Goal: Task Accomplishment & Management: Use online tool/utility

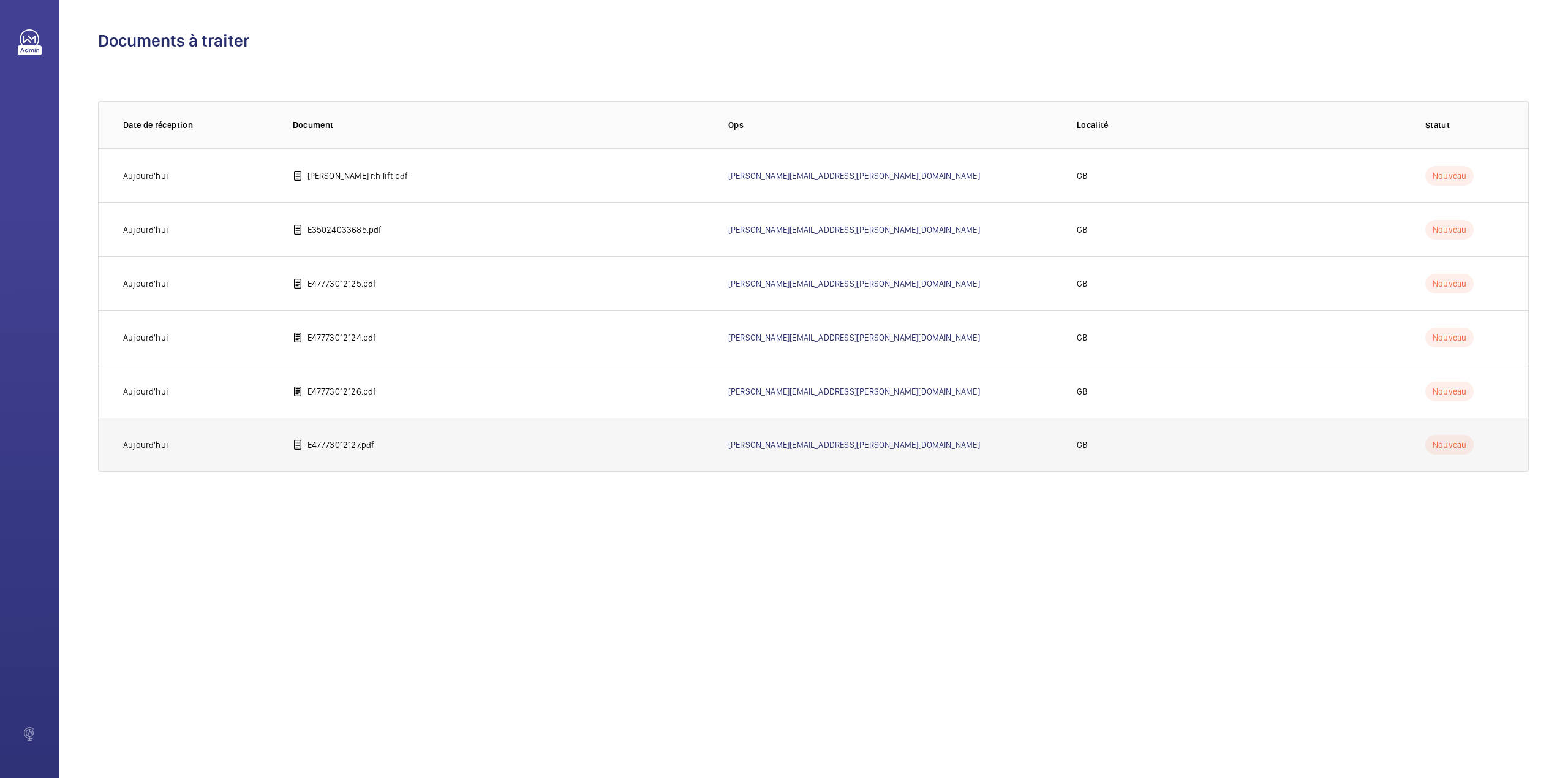
click at [309, 446] on p "E47773012127.pdf" at bounding box center [342, 444] width 67 height 12
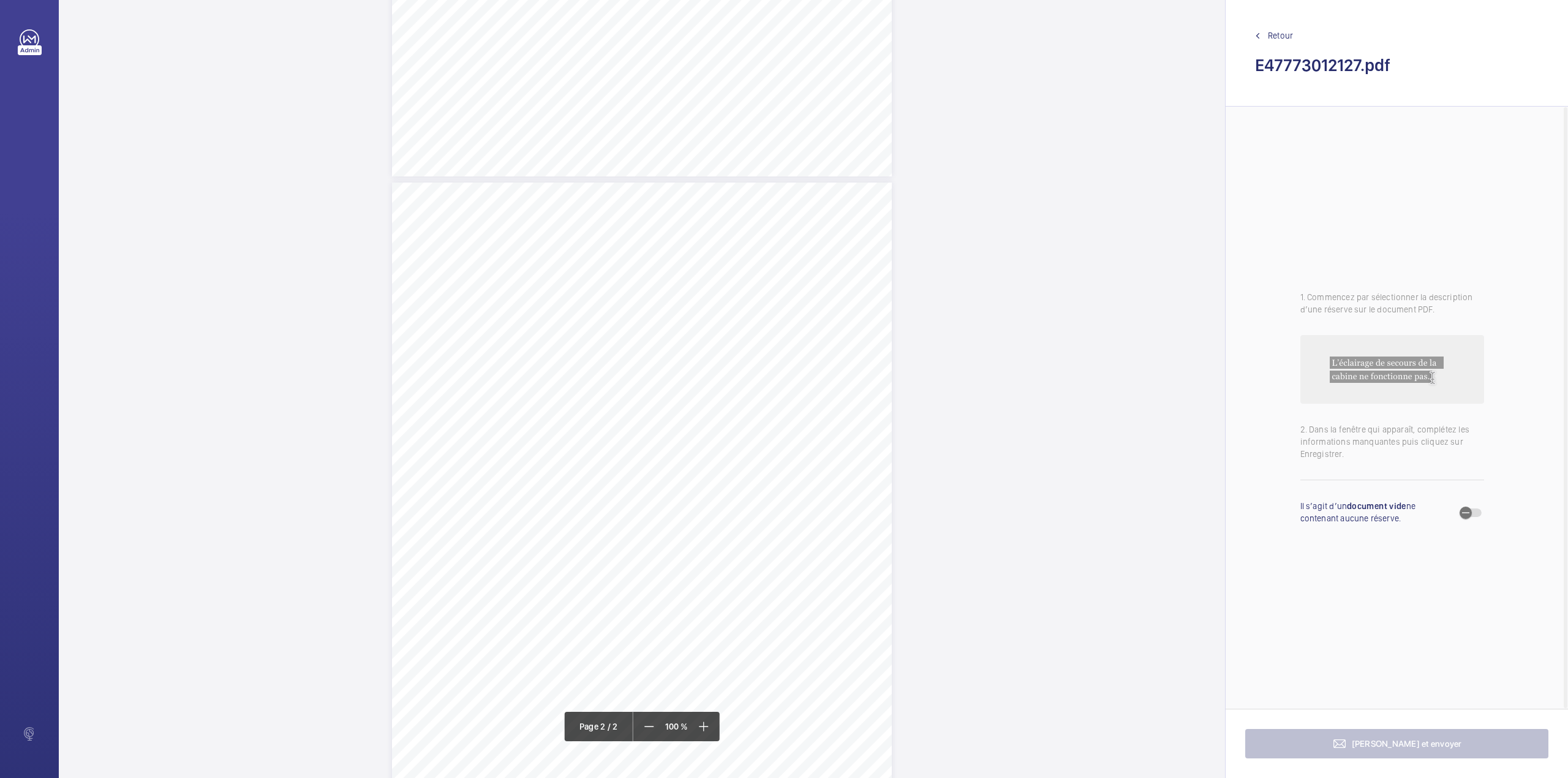
scroll to position [408, 0]
click at [822, 343] on div "TI TI QL H" at bounding box center [642, 587] width 500 height 647
click at [837, 204] on textarea at bounding box center [871, 201] width 209 height 55
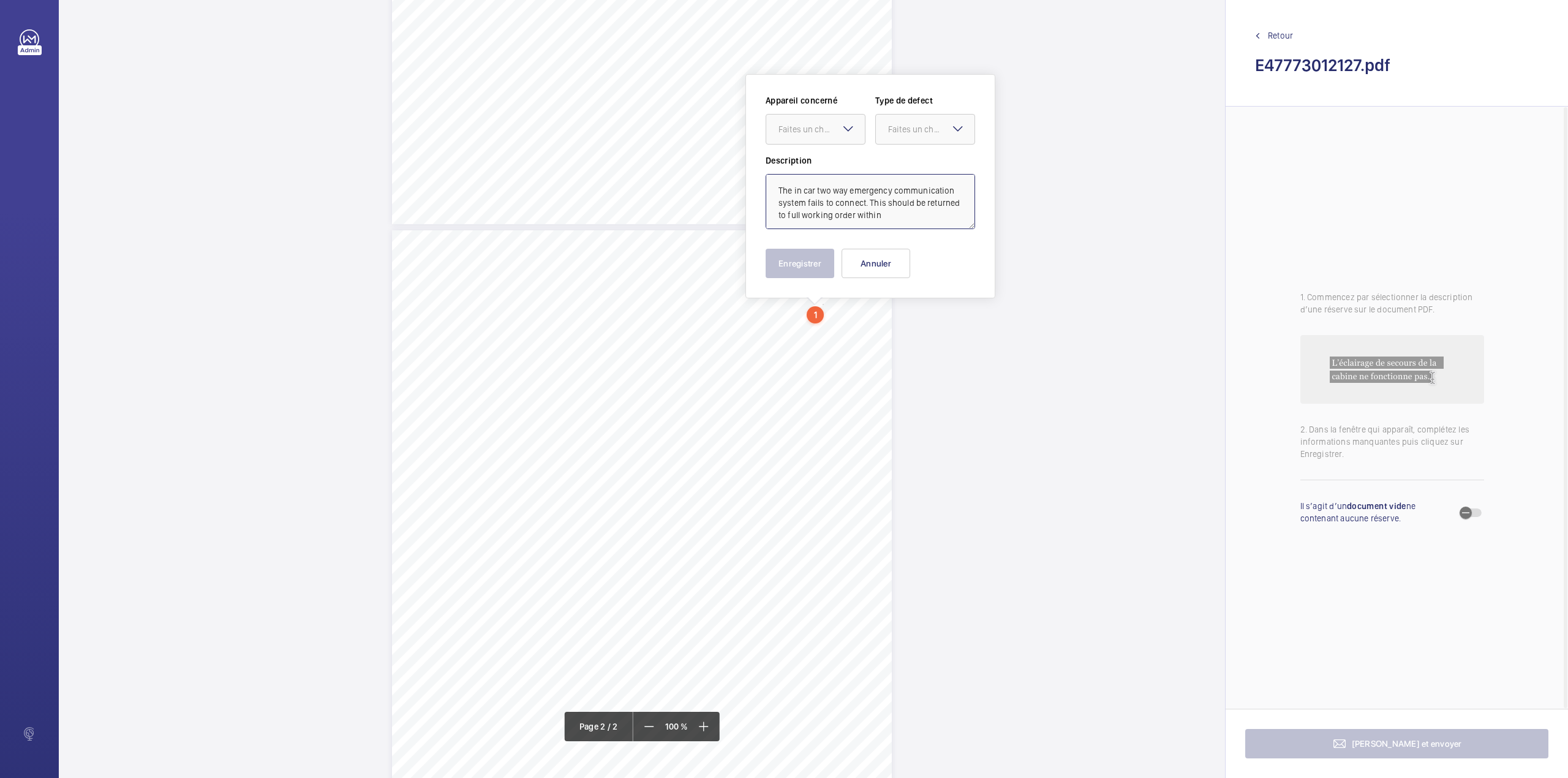
scroll to position [4, 0]
click at [834, 129] on div "Faites un choix" at bounding box center [822, 130] width 86 height 12
drag, startPoint x: 834, startPoint y: 160, endPoint x: 862, endPoint y: 149, distance: 30.1
click at [834, 161] on span "E47773011275" at bounding box center [816, 167] width 75 height 12
click at [903, 123] on div "Faites un choix" at bounding box center [931, 130] width 86 height 12
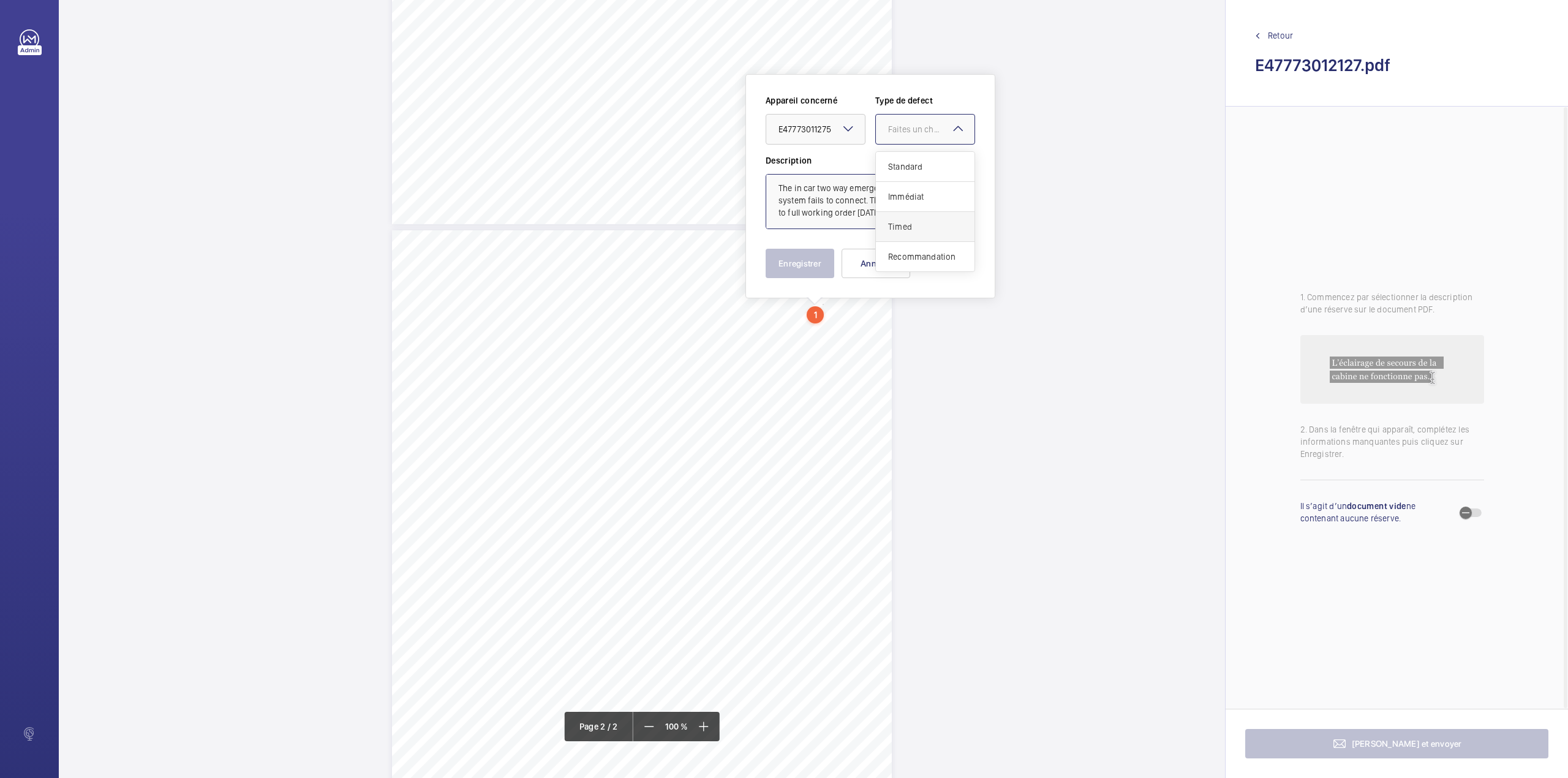
click at [910, 215] on div "Timed" at bounding box center [925, 227] width 98 height 30
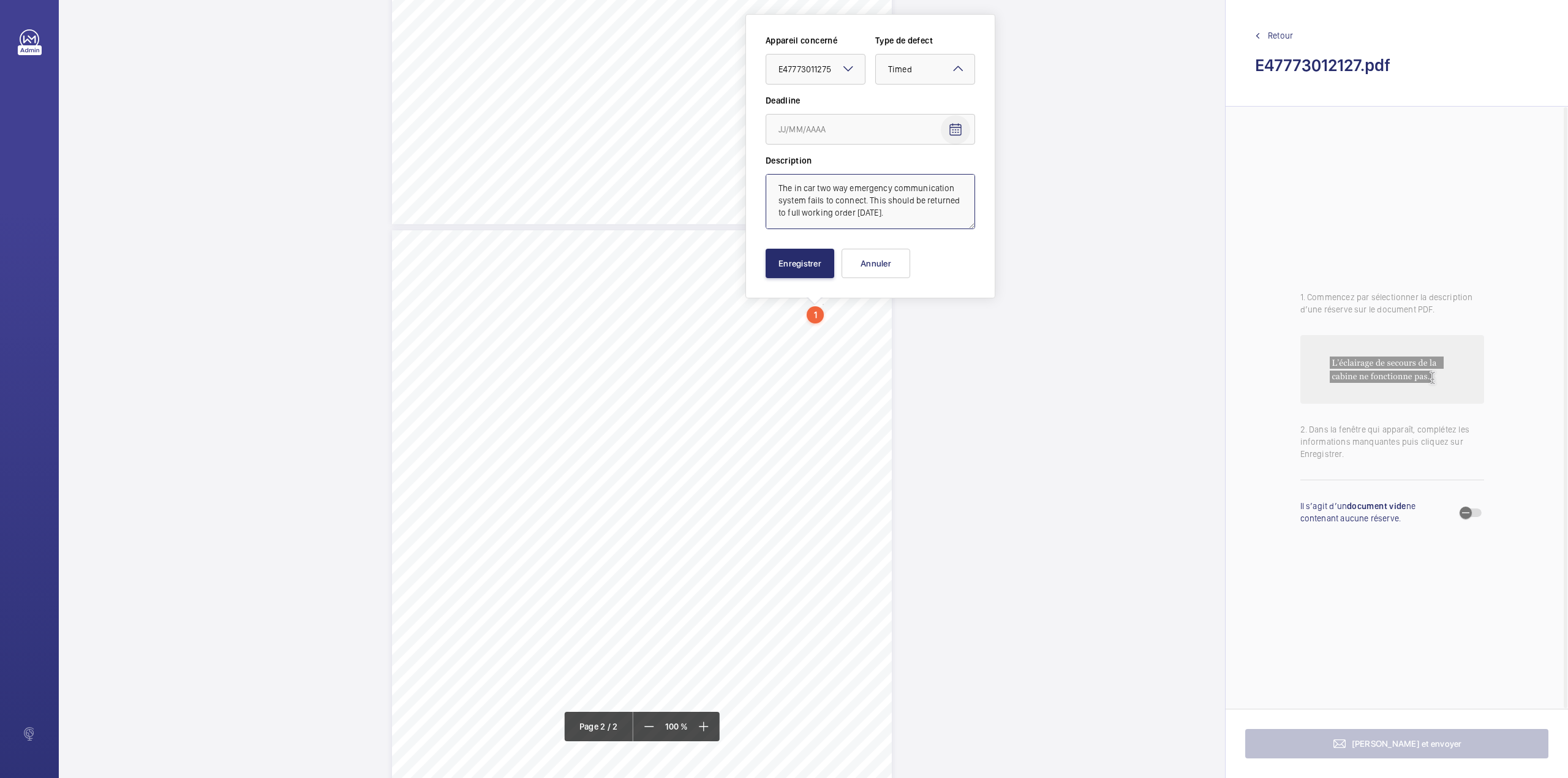
type textarea "The in car two way emergency communication system fails to connect. This should…"
click at [955, 134] on mat-icon "Open calendar" at bounding box center [956, 130] width 15 height 15
click at [932, 177] on span "Next month" at bounding box center [933, 178] width 25 height 25
click at [935, 276] on span "19" at bounding box center [930, 278] width 22 height 22
type input "[DATE]"
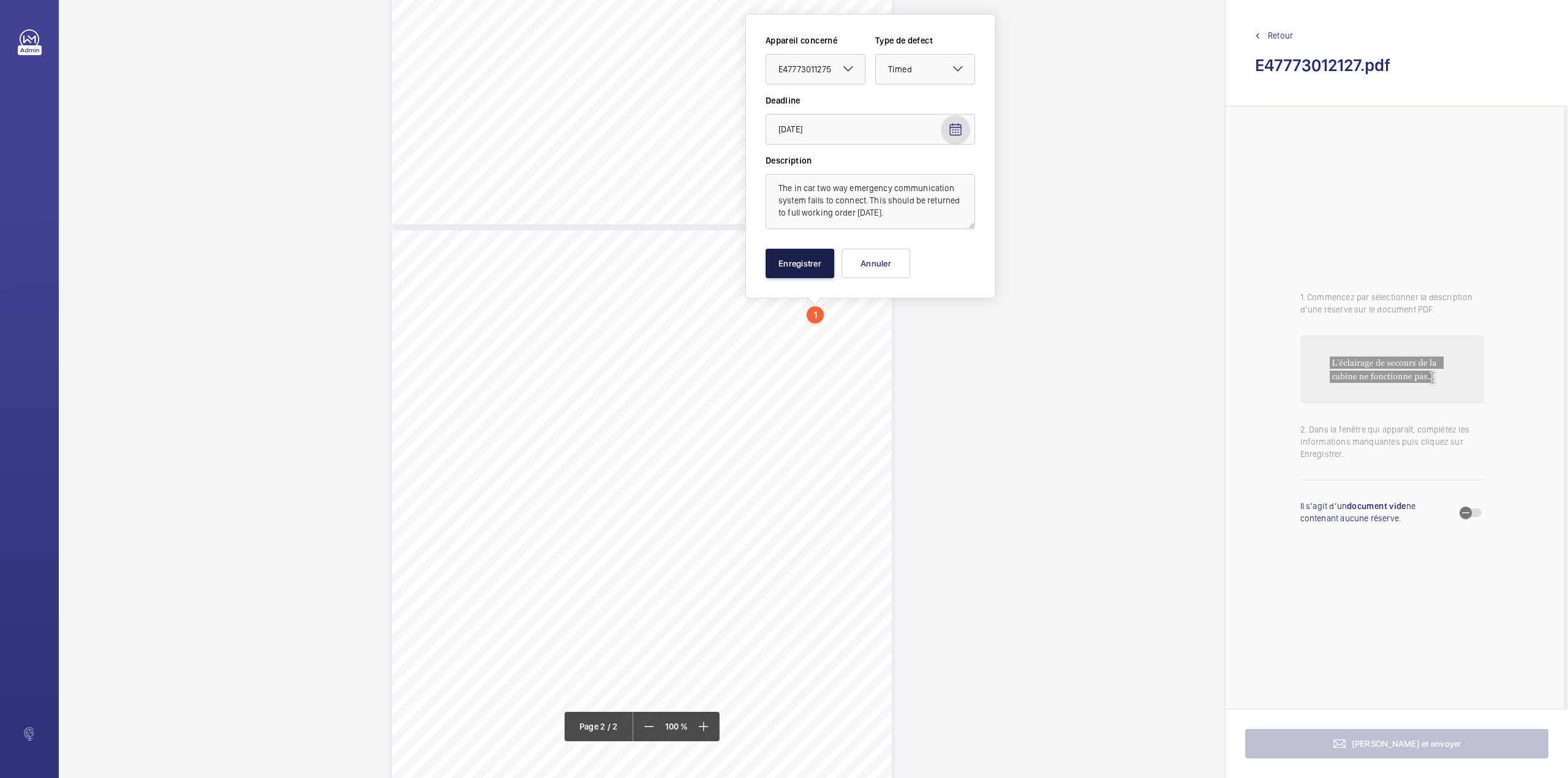
click at [787, 257] on button "Enregistrer" at bounding box center [800, 263] width 68 height 29
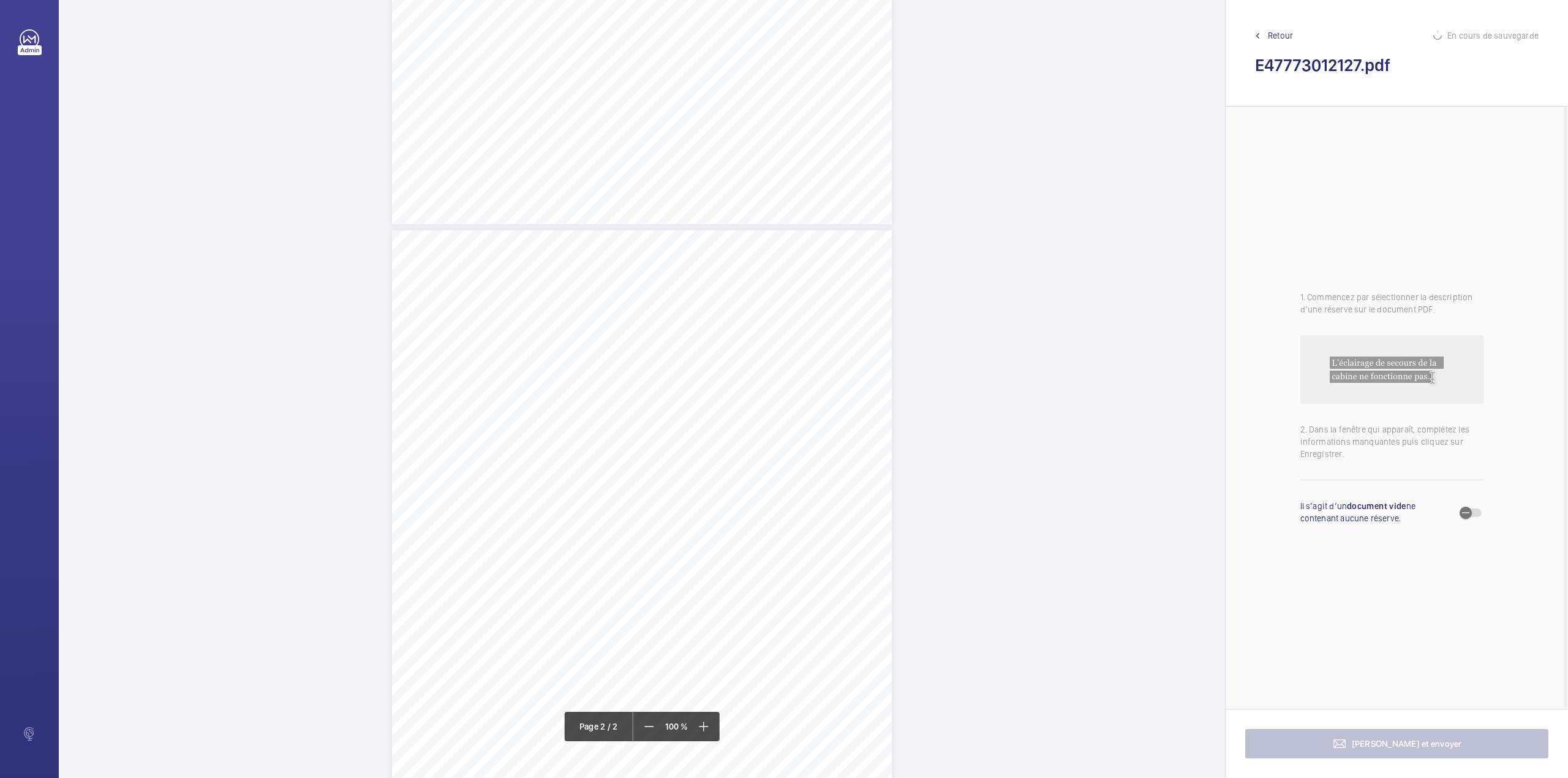
click at [861, 358] on div "TI TI QL H" at bounding box center [642, 554] width 500 height 647
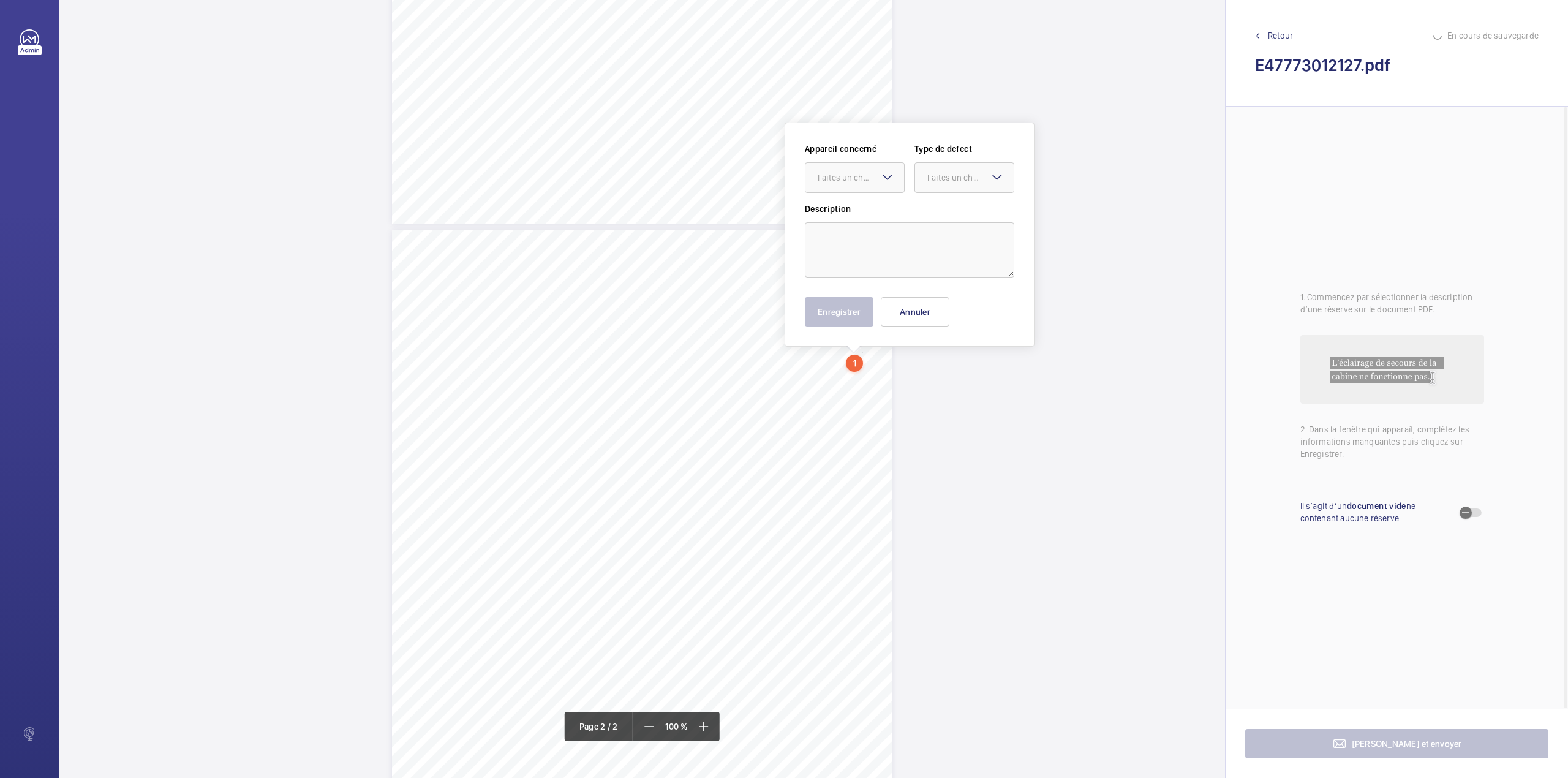
scroll to position [491, 0]
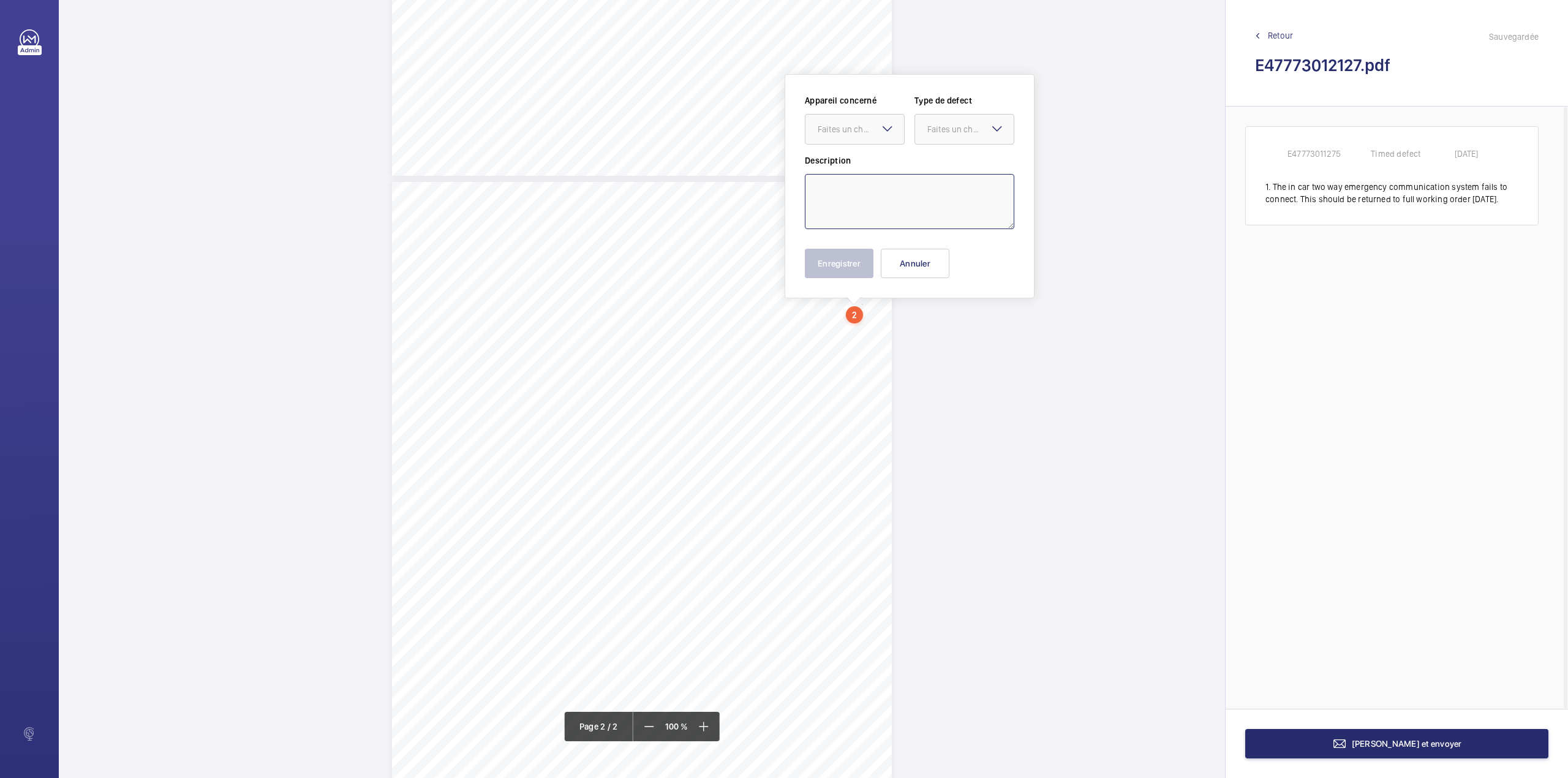
click at [854, 193] on textarea at bounding box center [910, 201] width 209 height 55
drag, startPoint x: 871, startPoint y: 129, endPoint x: 871, endPoint y: 144, distance: 15.0
click at [871, 130] on div "Faites un choix" at bounding box center [861, 130] width 86 height 12
click at [869, 167] on span "E47773011275" at bounding box center [855, 167] width 75 height 12
click at [944, 134] on div "Faites un choix" at bounding box center [970, 130] width 86 height 12
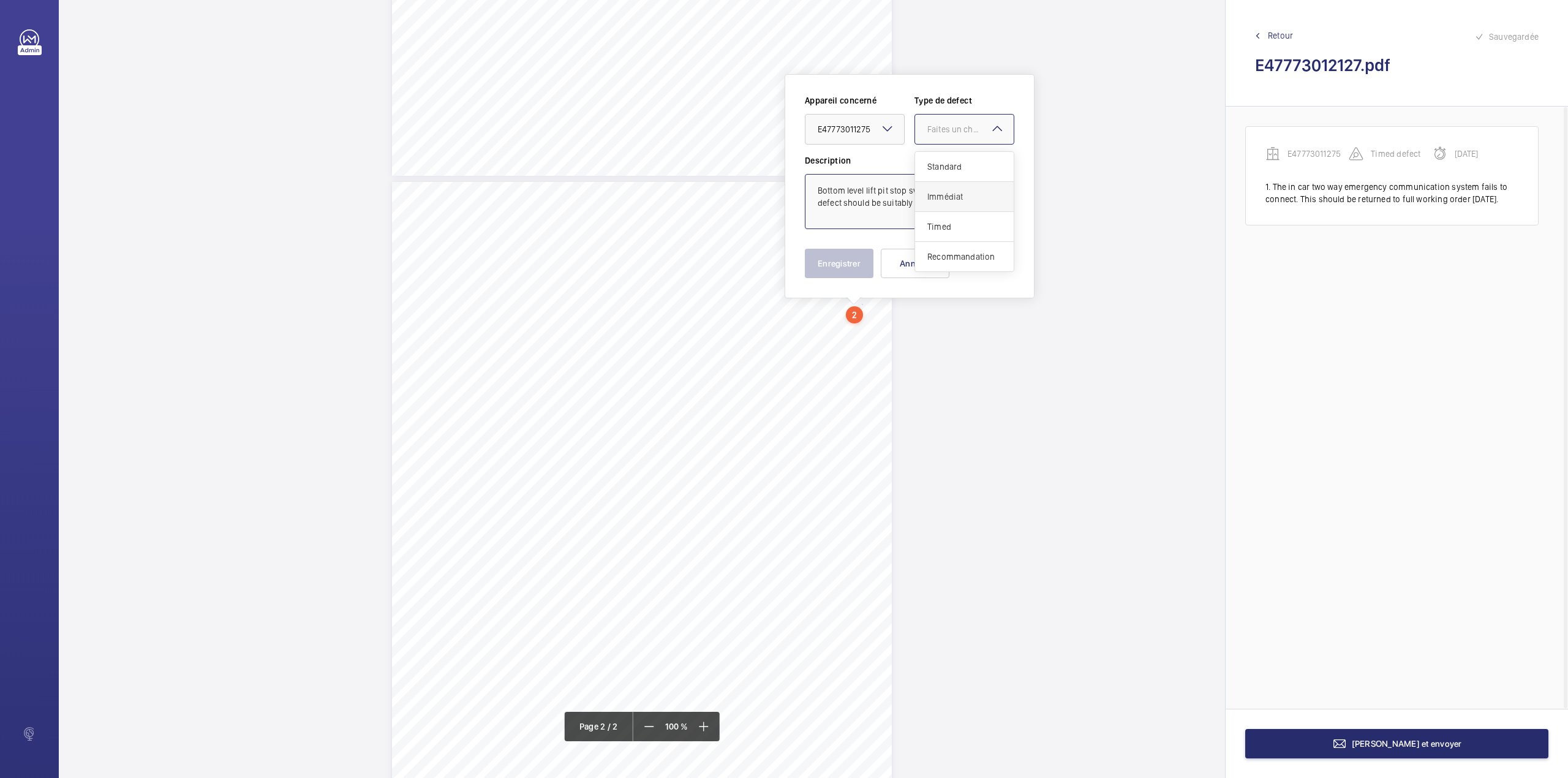
click at [942, 203] on div "Immédiat" at bounding box center [964, 197] width 98 height 30
type textarea "Bottom level lift pit stop switch inoperative. This defect should be suitably r…"
click at [844, 261] on button "Enregistrer" at bounding box center [839, 263] width 68 height 29
click at [858, 409] on div "TI TI QL H" at bounding box center [642, 505] width 500 height 647
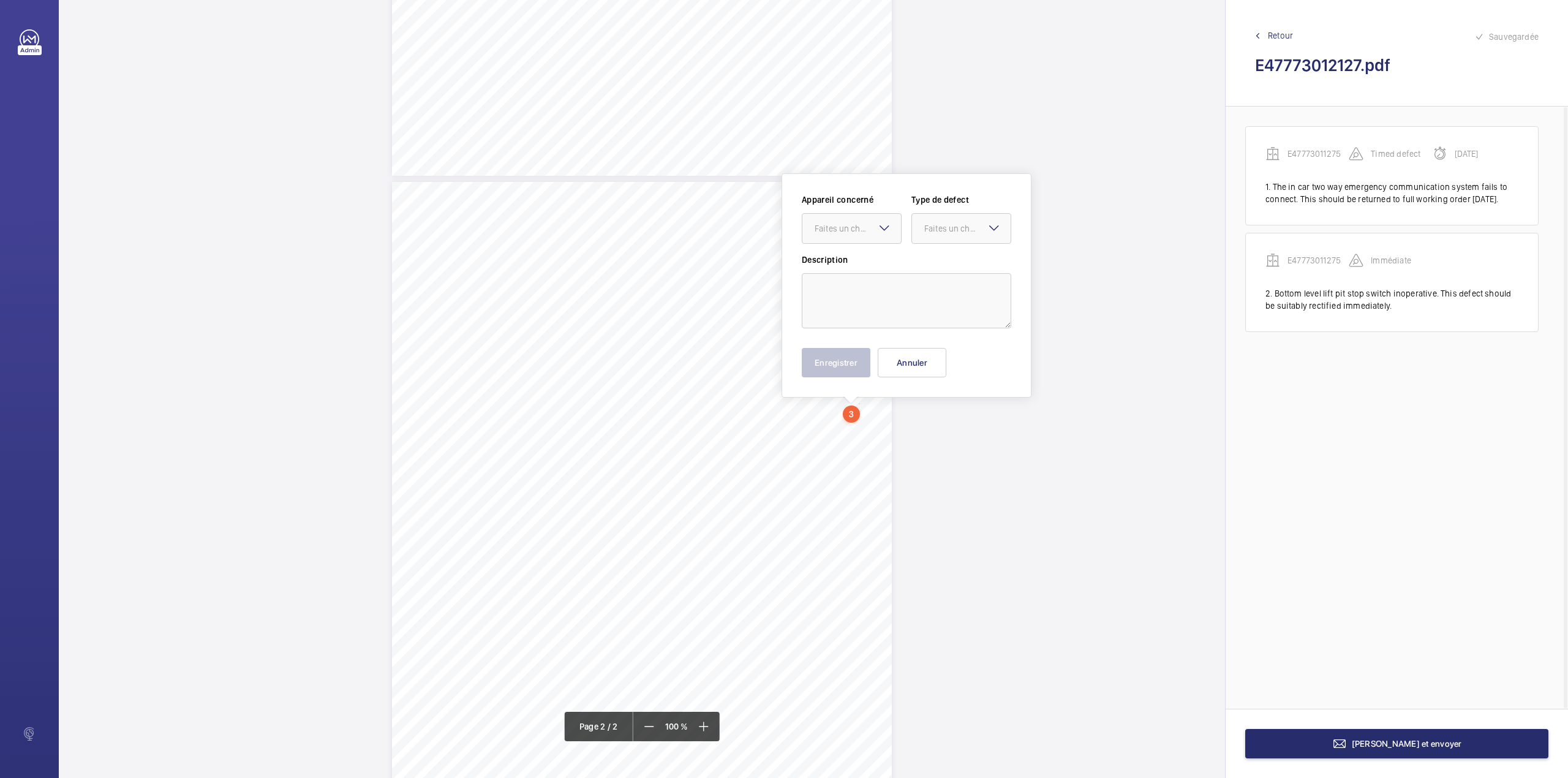
scroll to position [567, 0]
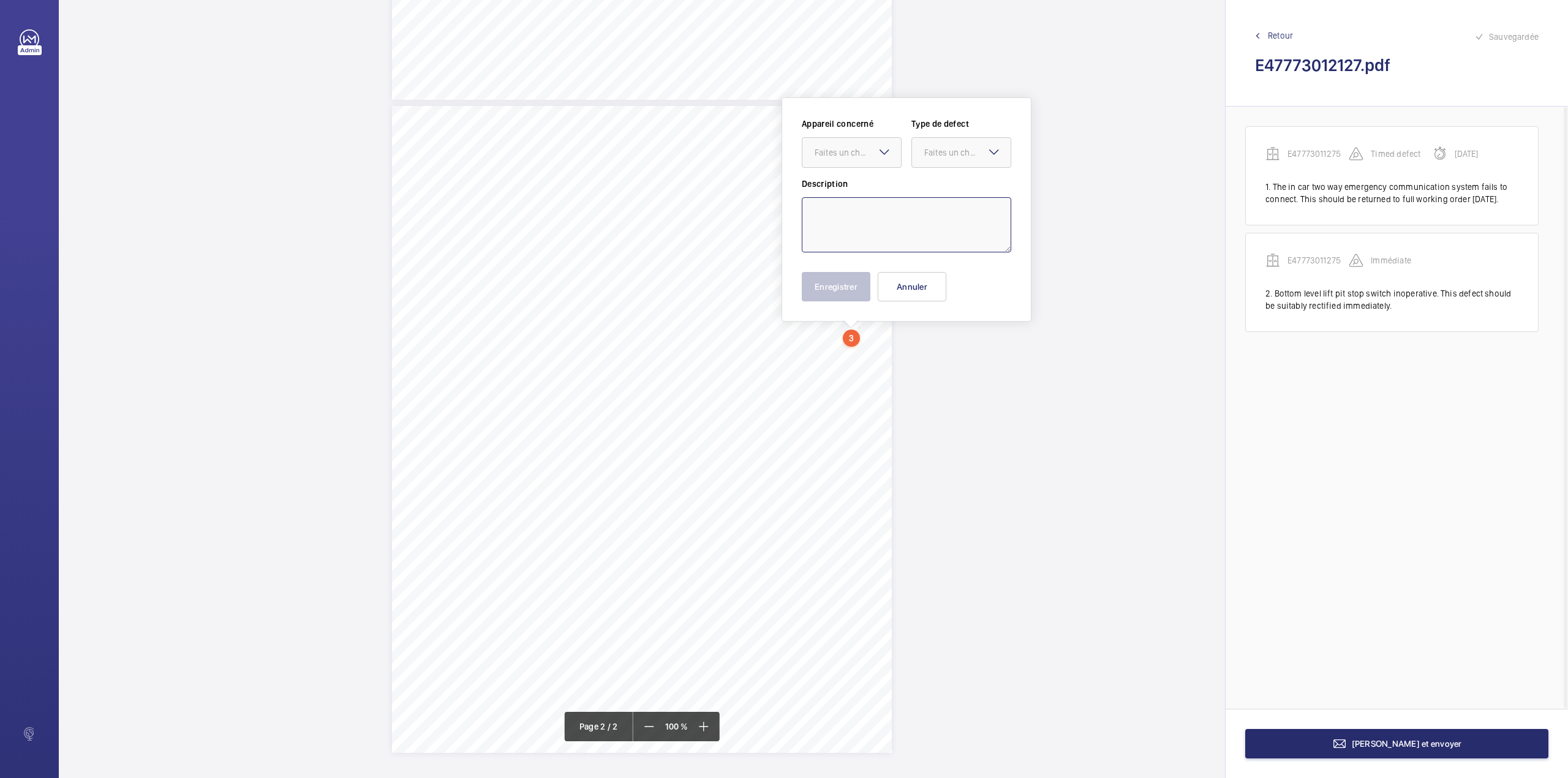
click at [869, 226] on textarea at bounding box center [907, 224] width 209 height 55
drag, startPoint x: 873, startPoint y: 145, endPoint x: 873, endPoint y: 171, distance: 26.0
click at [873, 147] on div "Faites un choix" at bounding box center [851, 153] width 98 height 12
drag, startPoint x: 873, startPoint y: 185, endPoint x: 918, endPoint y: 172, distance: 46.8
click at [878, 185] on span "E47773011275" at bounding box center [852, 190] width 75 height 12
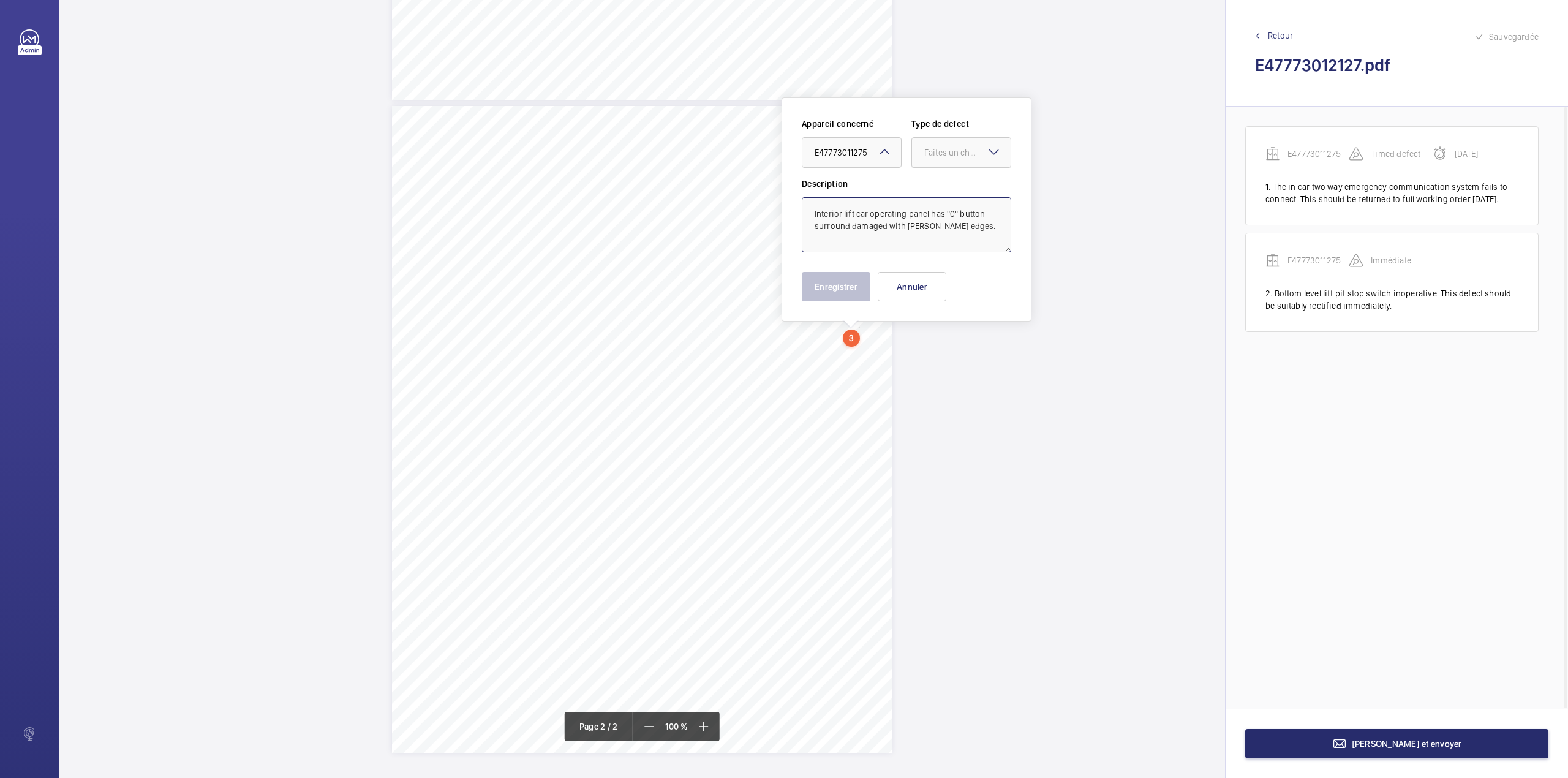
click at [934, 160] on div at bounding box center [961, 152] width 98 height 29
click at [935, 186] on span "Standard" at bounding box center [962, 190] width 75 height 12
type textarea "Interior lift car operating panel has "0" button surround damaged with [PERSON_…"
click at [839, 287] on button "Enregistrer" at bounding box center [836, 287] width 68 height 29
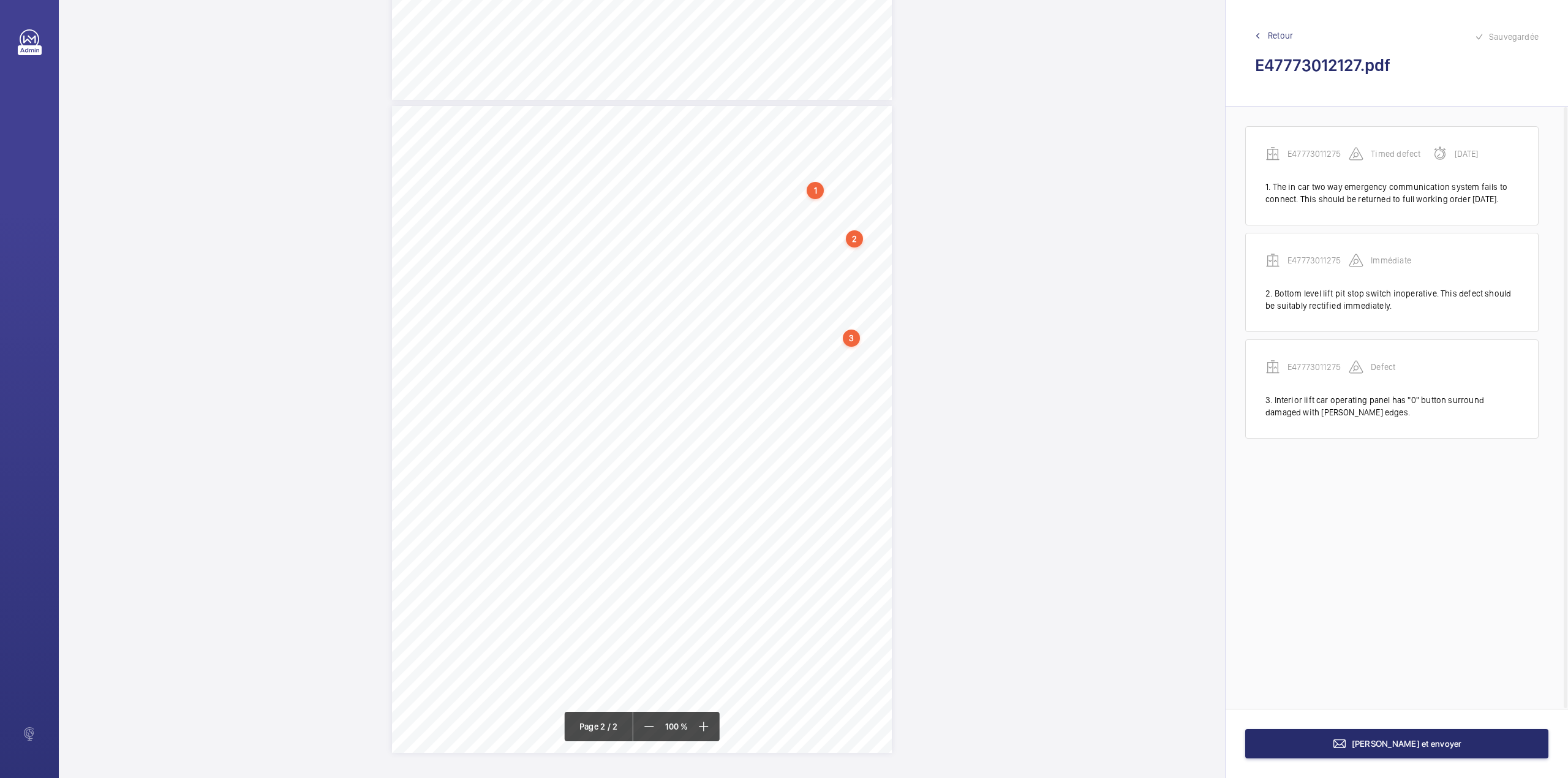
click at [873, 375] on div "TI TI QL H" at bounding box center [642, 428] width 500 height 647
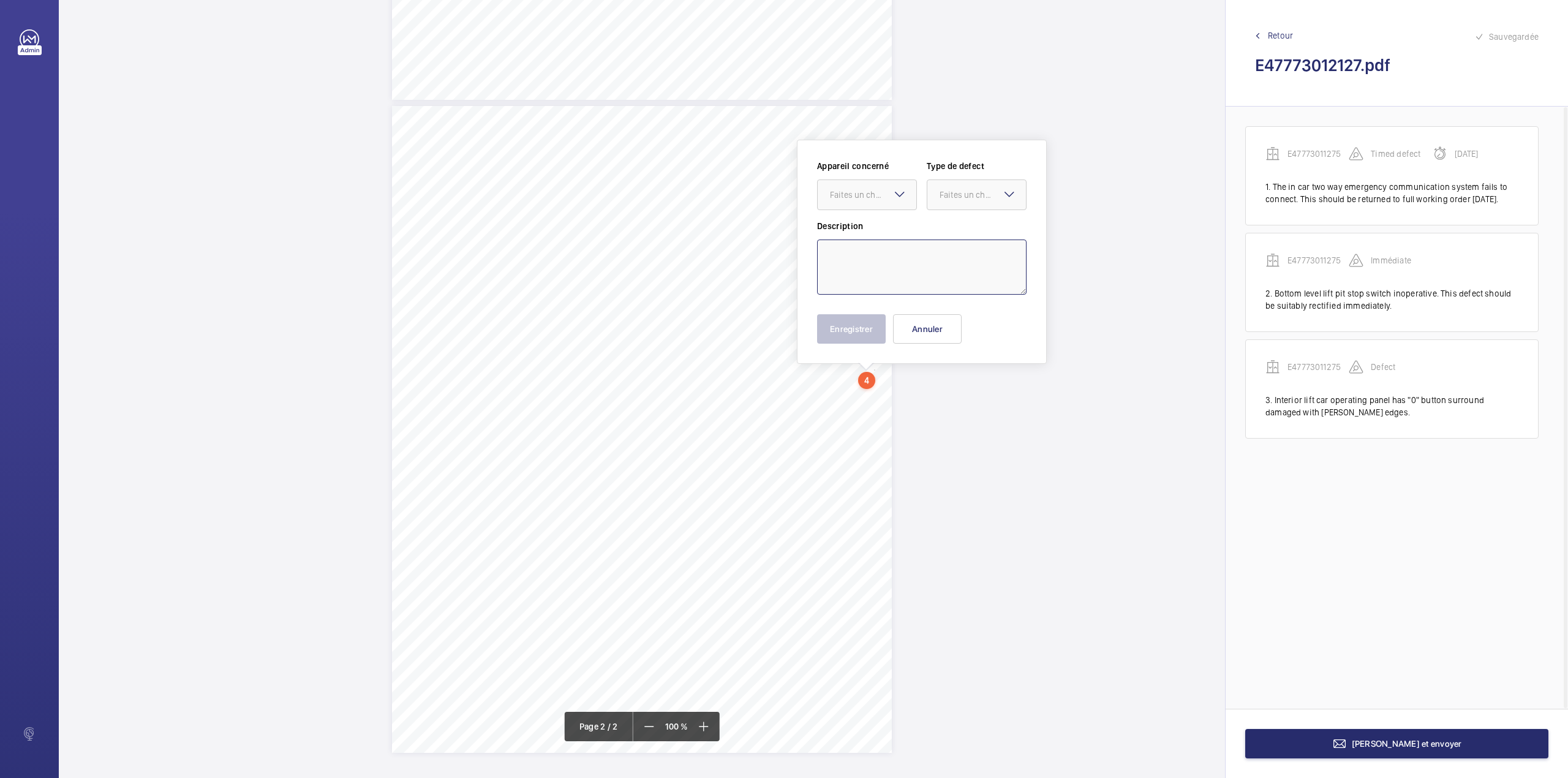
click at [878, 241] on textarea at bounding box center [922, 267] width 209 height 55
drag, startPoint x: 869, startPoint y: 202, endPoint x: 871, endPoint y: 211, distance: 9.2
click at [870, 202] on div at bounding box center [867, 194] width 98 height 29
click at [880, 228] on span "E47773011275" at bounding box center [868, 232] width 75 height 12
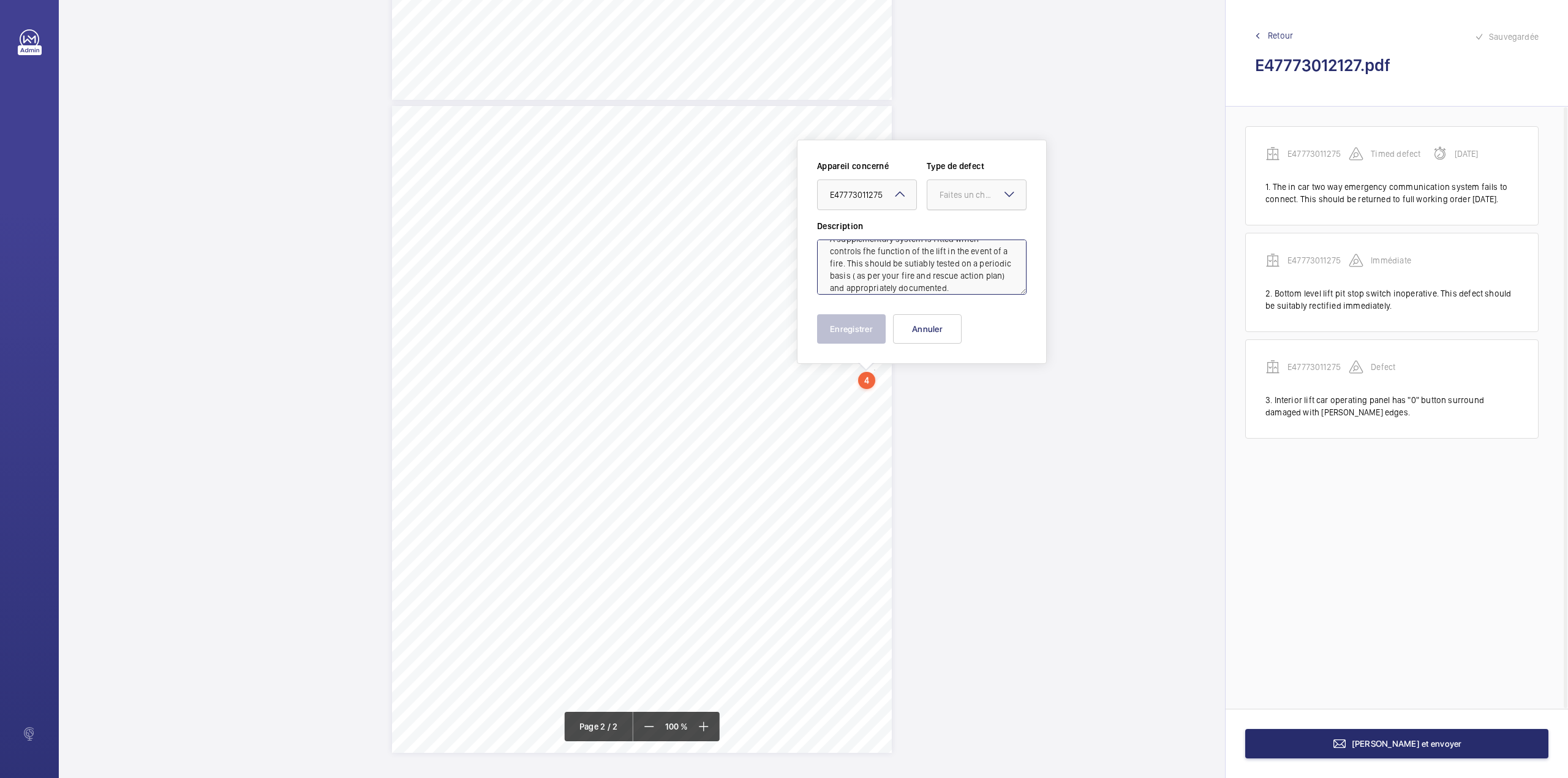
click at [937, 194] on div at bounding box center [976, 194] width 98 height 29
click at [934, 312] on div "Recommandation" at bounding box center [976, 322] width 98 height 29
type textarea "A supplementary system is fitted which controls fhe function of the lift in the…"
click at [851, 339] on button "Enregistrer" at bounding box center [851, 328] width 68 height 29
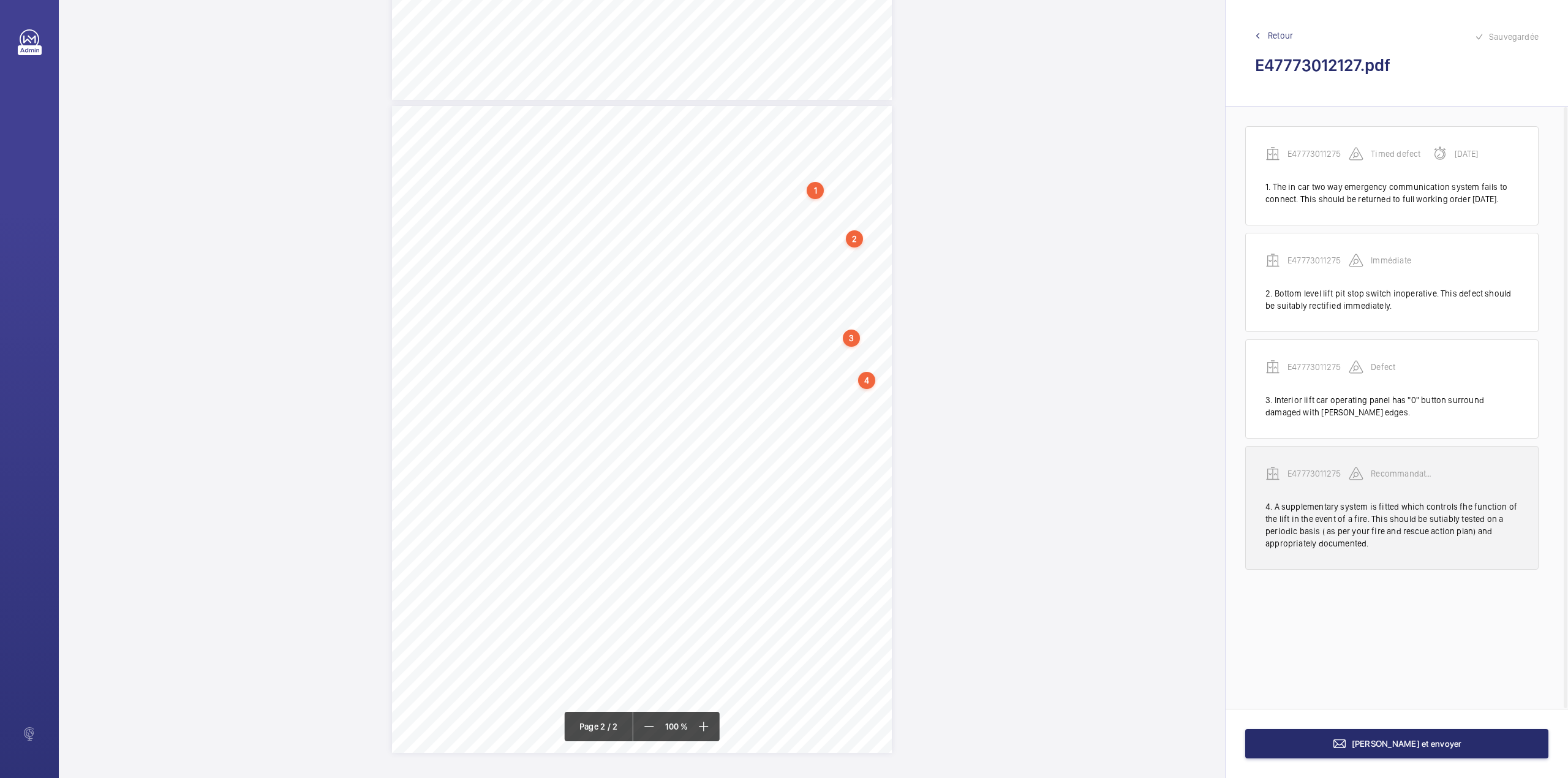
click at [1320, 480] on p "E47773011275" at bounding box center [1318, 474] width 61 height 12
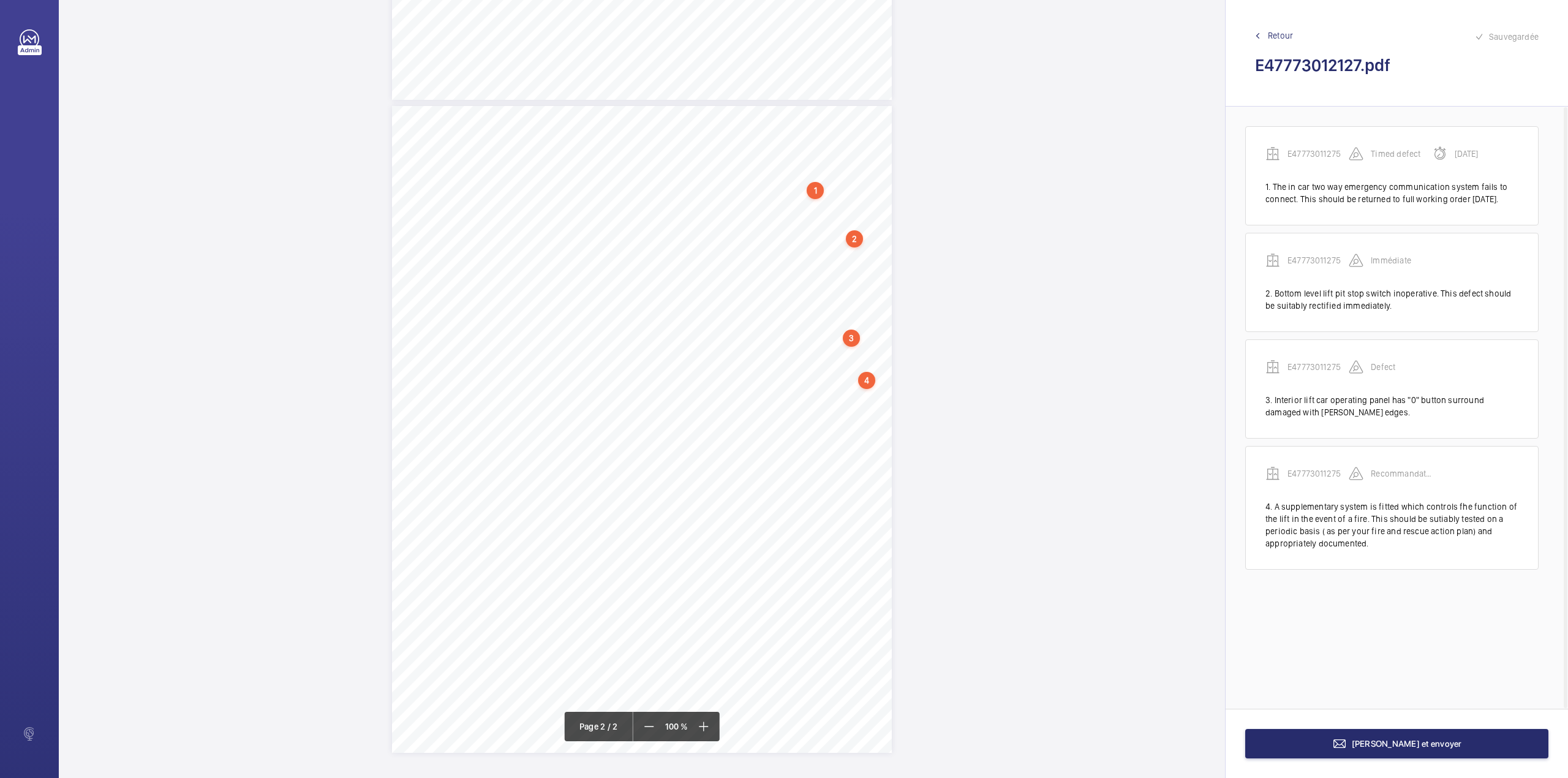
scroll to position [557, 0]
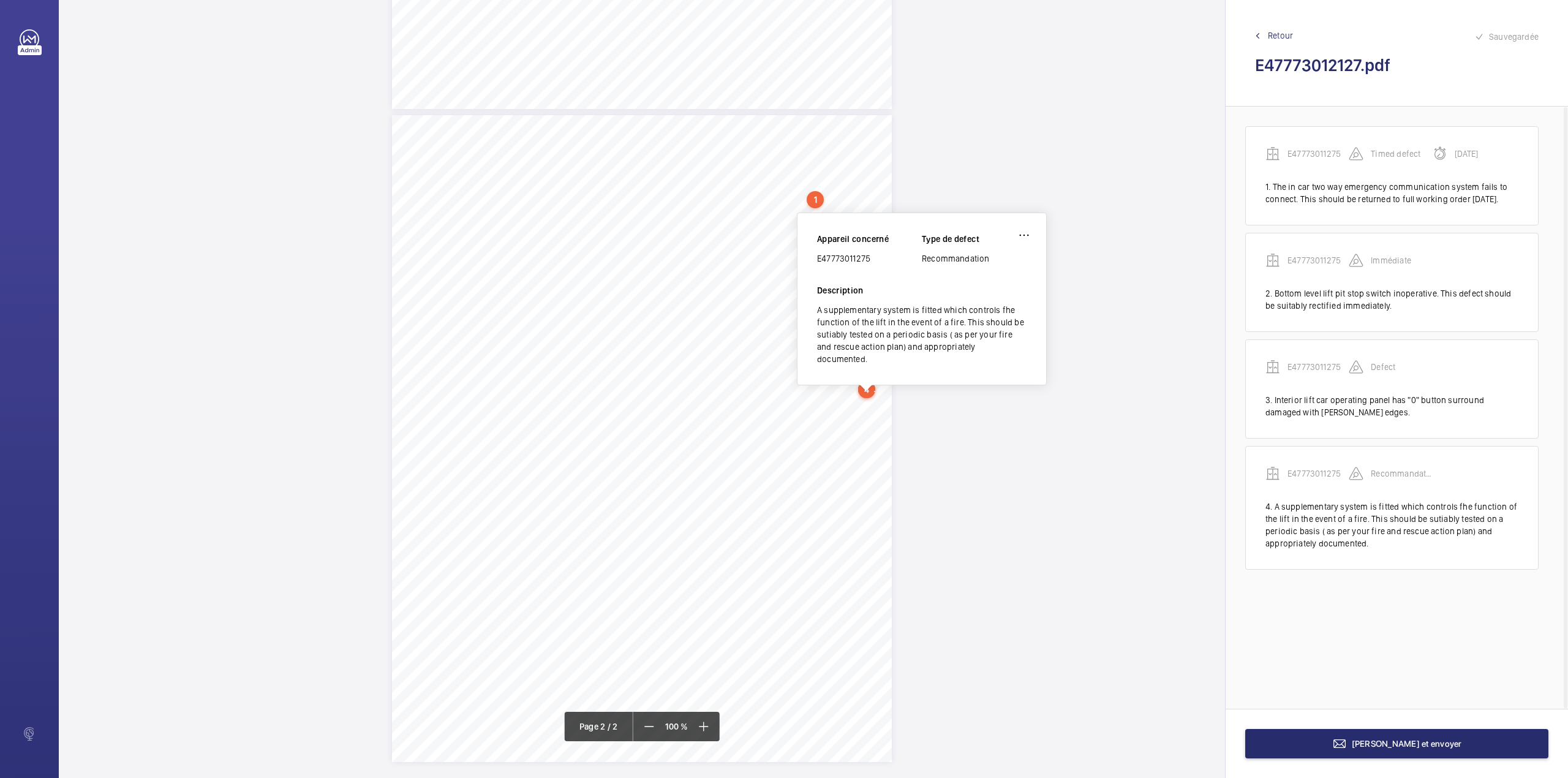
drag, startPoint x: 819, startPoint y: 261, endPoint x: 870, endPoint y: 263, distance: 51.0
click at [870, 263] on div "E47773011275" at bounding box center [870, 258] width 105 height 12
copy div "E47773011275"
click at [1391, 743] on span "[PERSON_NAME] et envoyer" at bounding box center [1407, 743] width 110 height 10
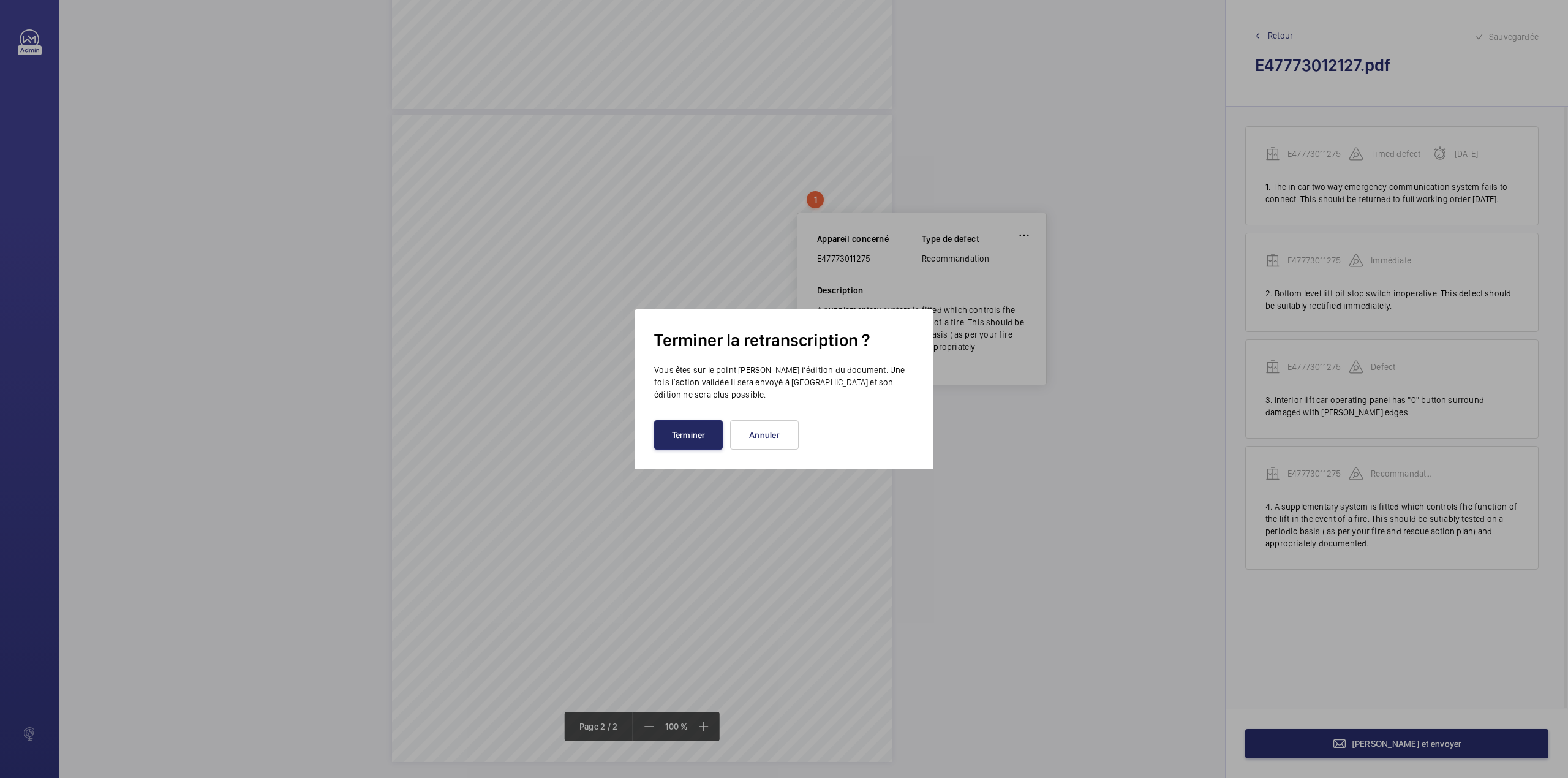
click at [697, 435] on button "Terminer" at bounding box center [688, 435] width 68 height 29
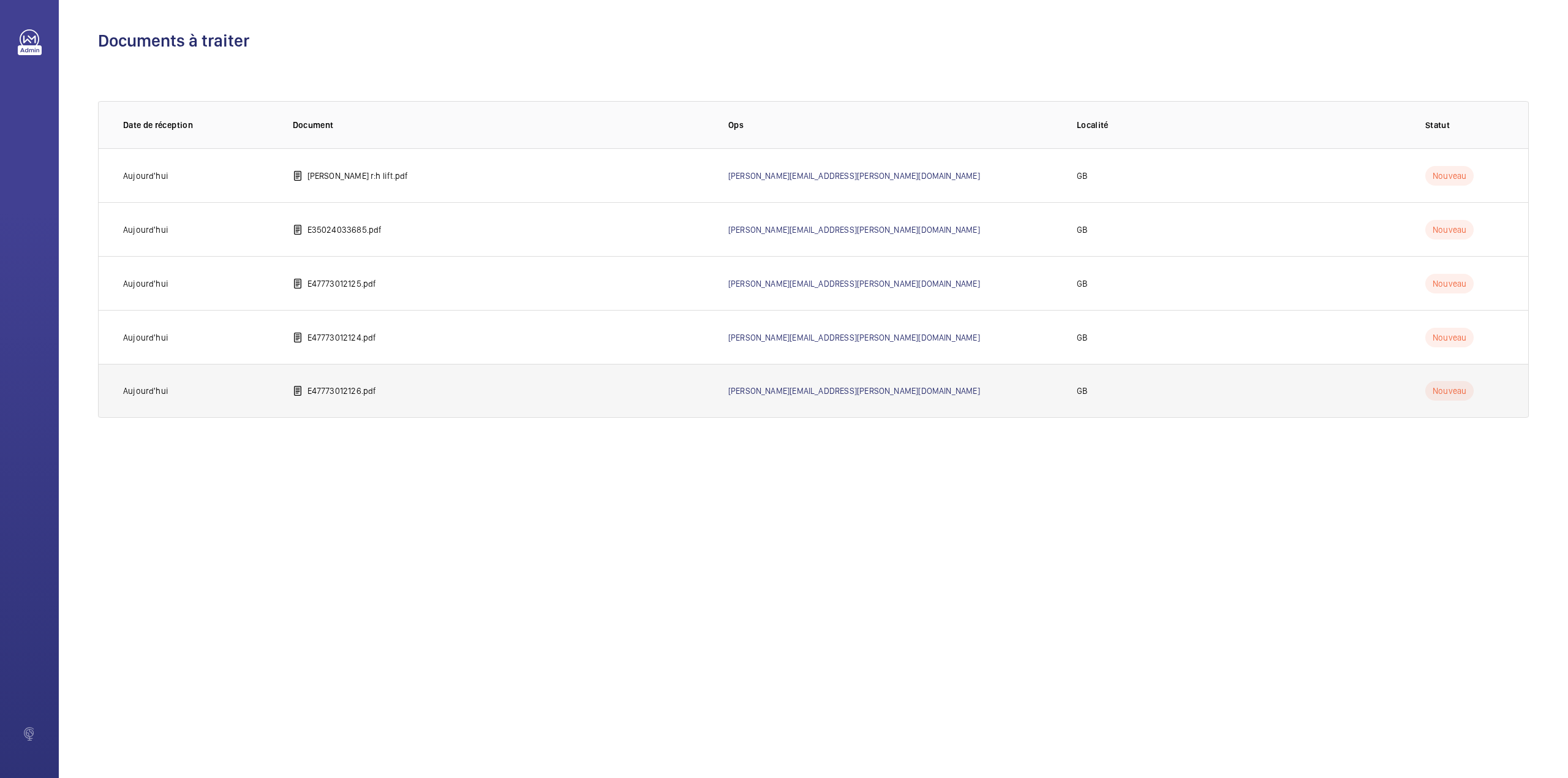
click at [371, 390] on p "E47773012126.pdf" at bounding box center [343, 391] width 69 height 12
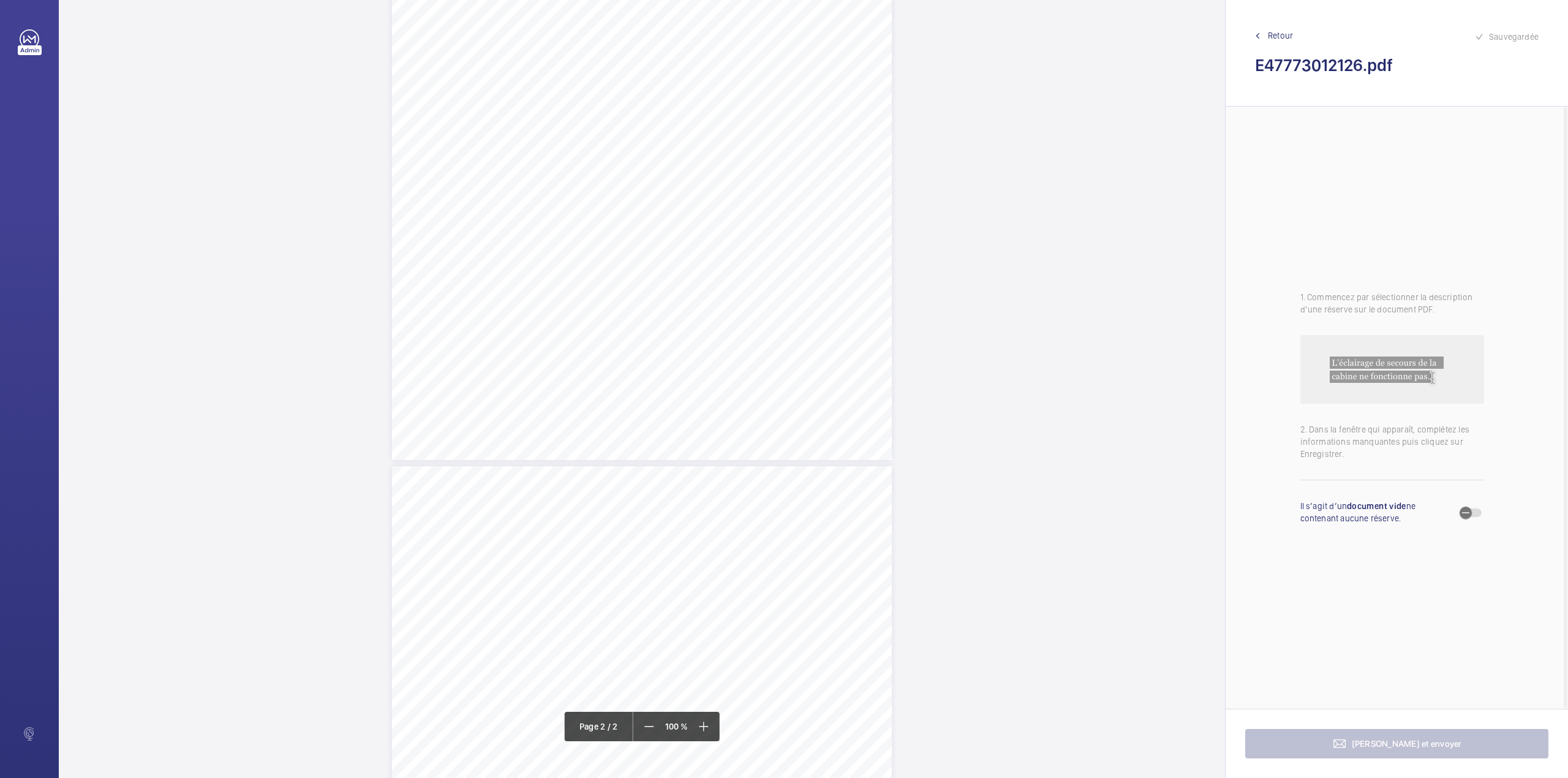
scroll to position [408, 0]
click at [772, 424] on div "TS TS H" at bounding box center [642, 587] width 500 height 647
click at [768, 196] on textarea at bounding box center [821, 201] width 209 height 55
drag, startPoint x: 765, startPoint y: 128, endPoint x: 768, endPoint y: 168, distance: 40.1
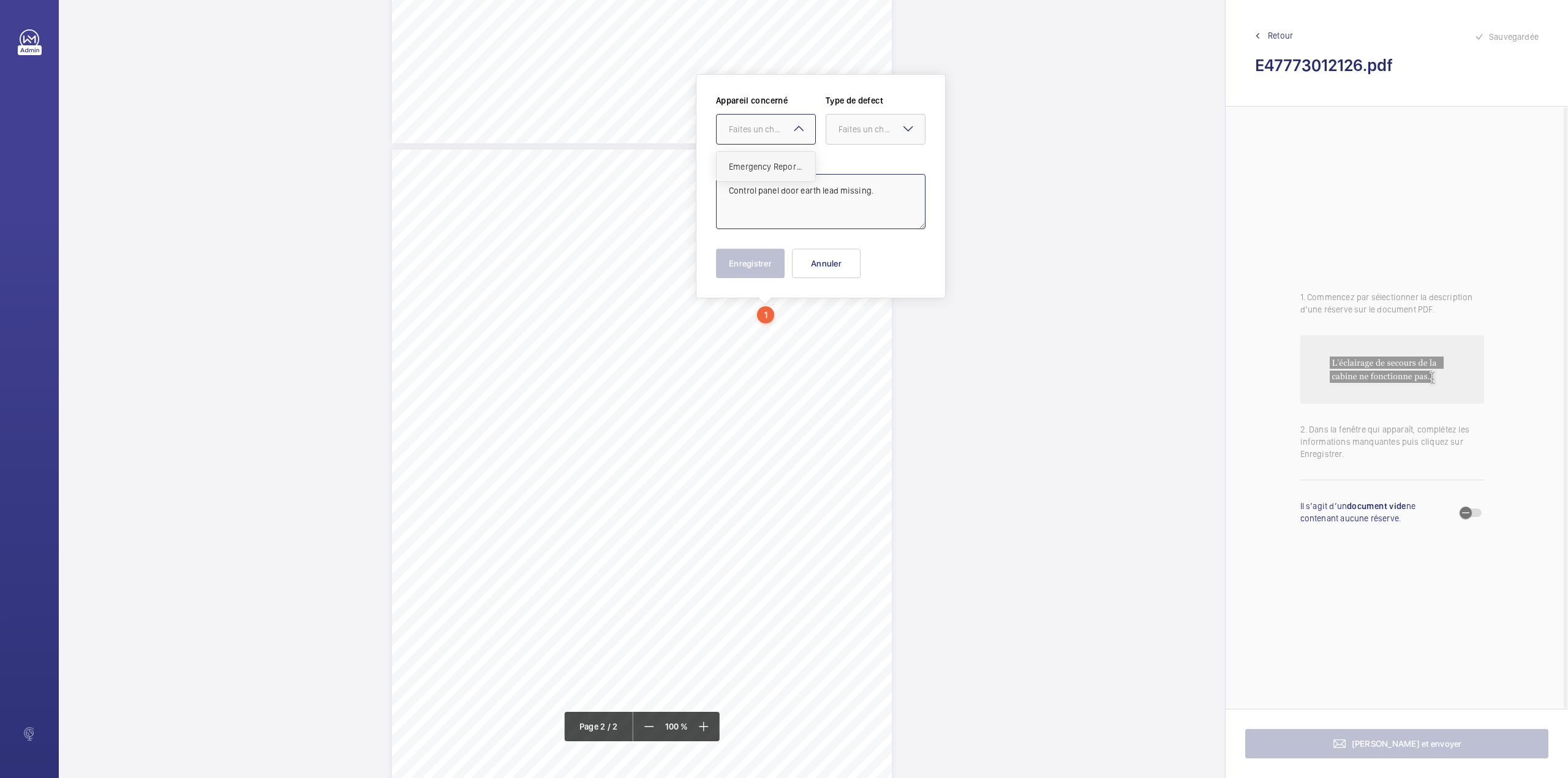
click at [768, 131] on div "Faites un choix" at bounding box center [772, 130] width 86 height 12
drag, startPoint x: 768, startPoint y: 168, endPoint x: 841, endPoint y: 134, distance: 80.5
click at [773, 168] on span "Emergency Report - Preliminary Report" at bounding box center [767, 167] width 75 height 12
drag, startPoint x: 846, startPoint y: 128, endPoint x: 846, endPoint y: 157, distance: 29.0
click at [846, 136] on div "Faites un choix" at bounding box center [875, 130] width 98 height 12
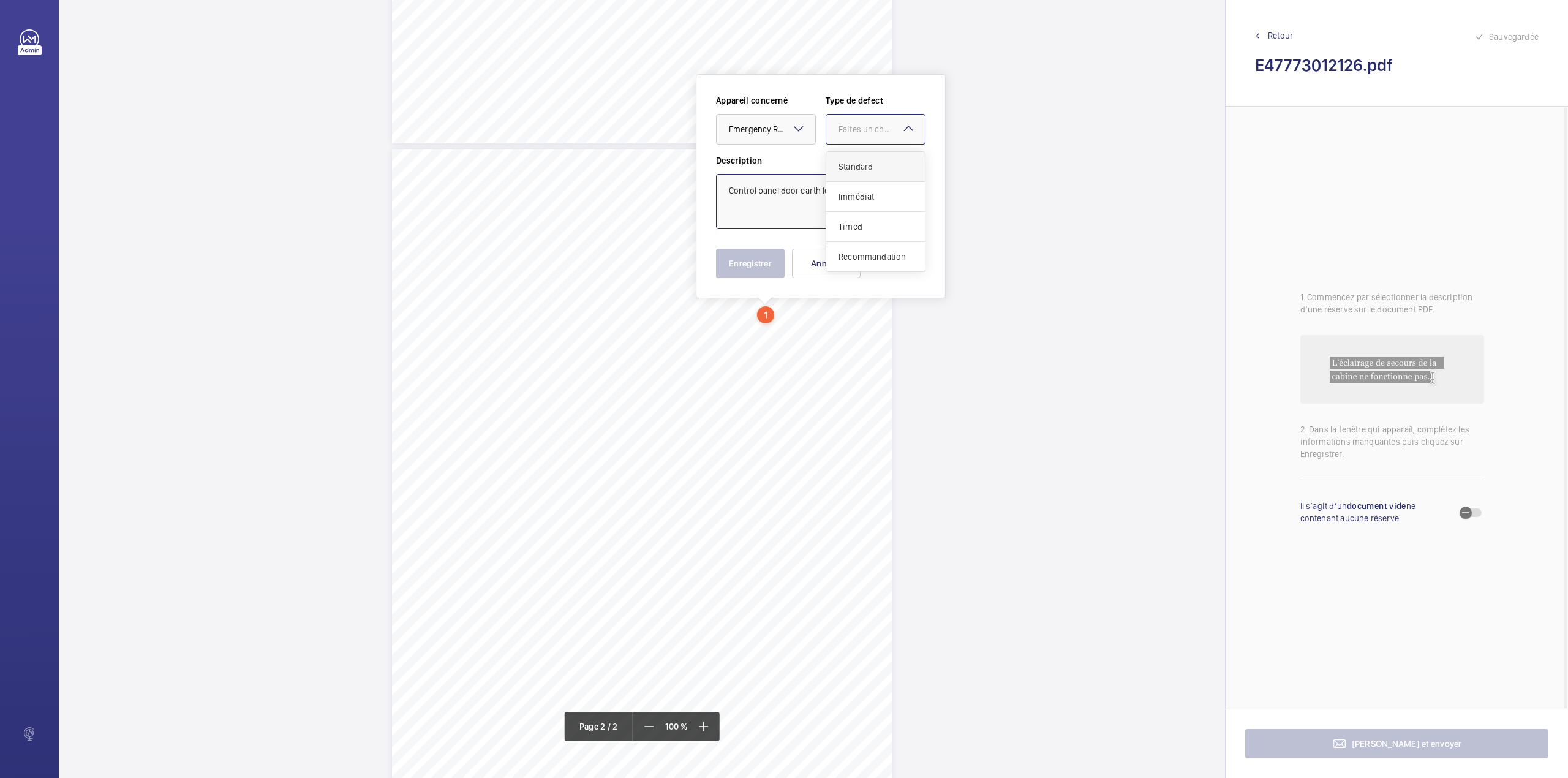
click at [846, 157] on div "Standard" at bounding box center [875, 167] width 98 height 30
type textarea "Control panel door earth lead missing."
click at [755, 257] on button "Enregistrer" at bounding box center [750, 263] width 68 height 29
click at [781, 338] on div "TS TS H" at bounding box center [642, 472] width 500 height 647
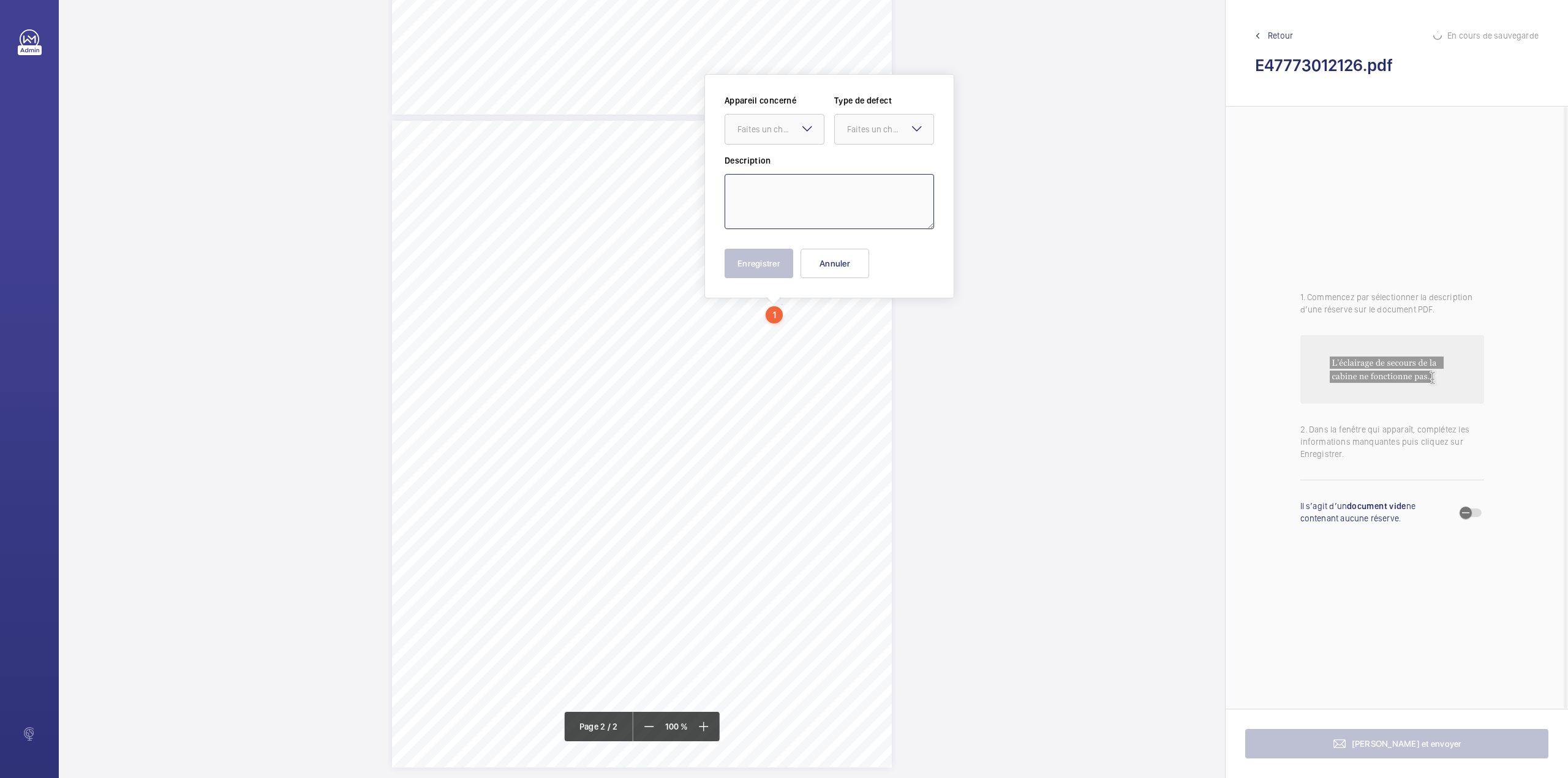
click at [787, 193] on textarea at bounding box center [830, 201] width 209 height 55
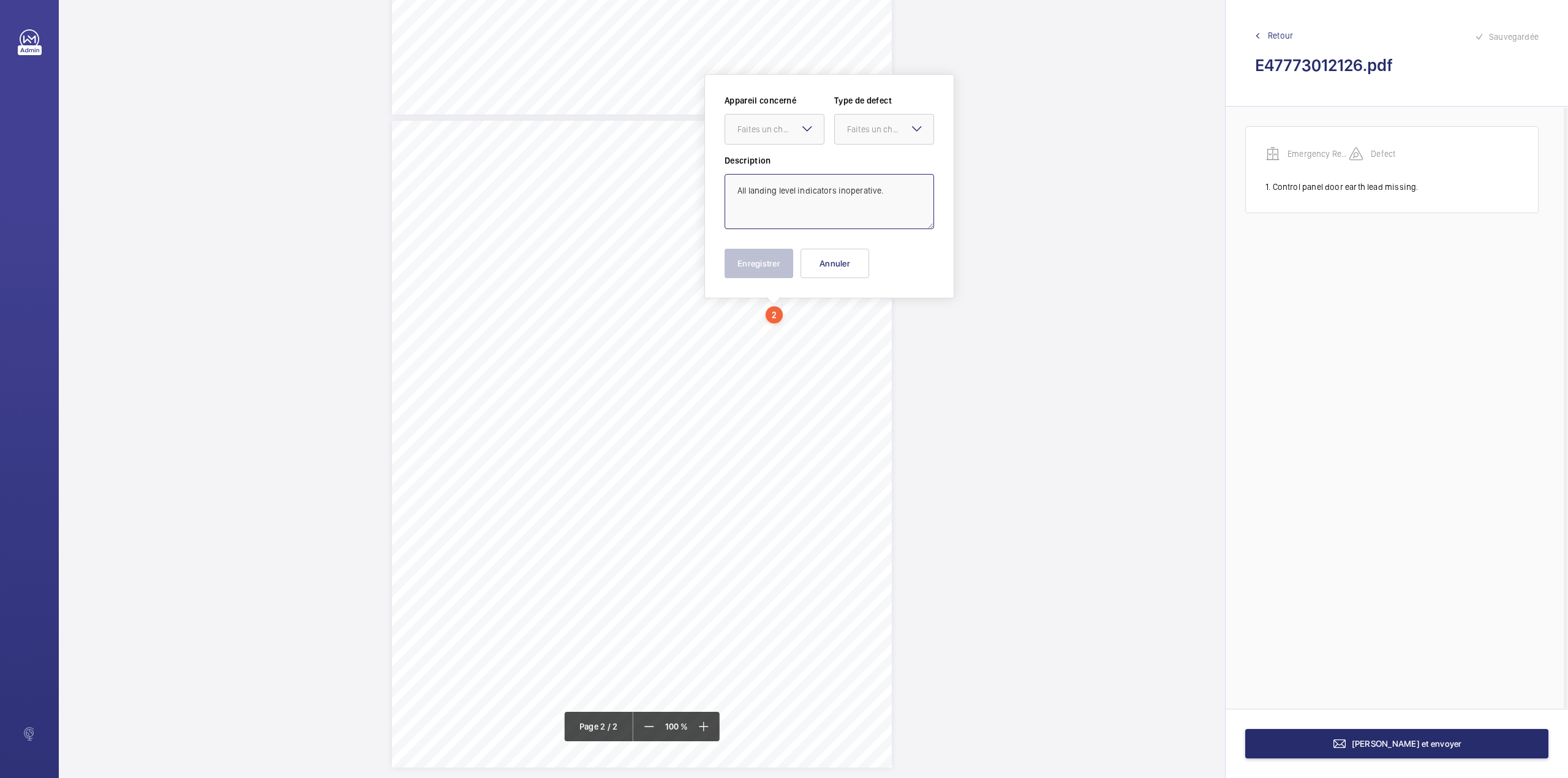
drag, startPoint x: 785, startPoint y: 126, endPoint x: 784, endPoint y: 145, distance: 19.0
click at [784, 130] on div "Faites un choix" at bounding box center [780, 130] width 86 height 12
type textarea "All landing level indicators inoperative."
drag, startPoint x: 784, startPoint y: 145, endPoint x: 817, endPoint y: 147, distance: 33.1
click at [784, 147] on div "Appareil concerné Faites un choix Type de defect Faites un choix" at bounding box center [830, 124] width 209 height 60
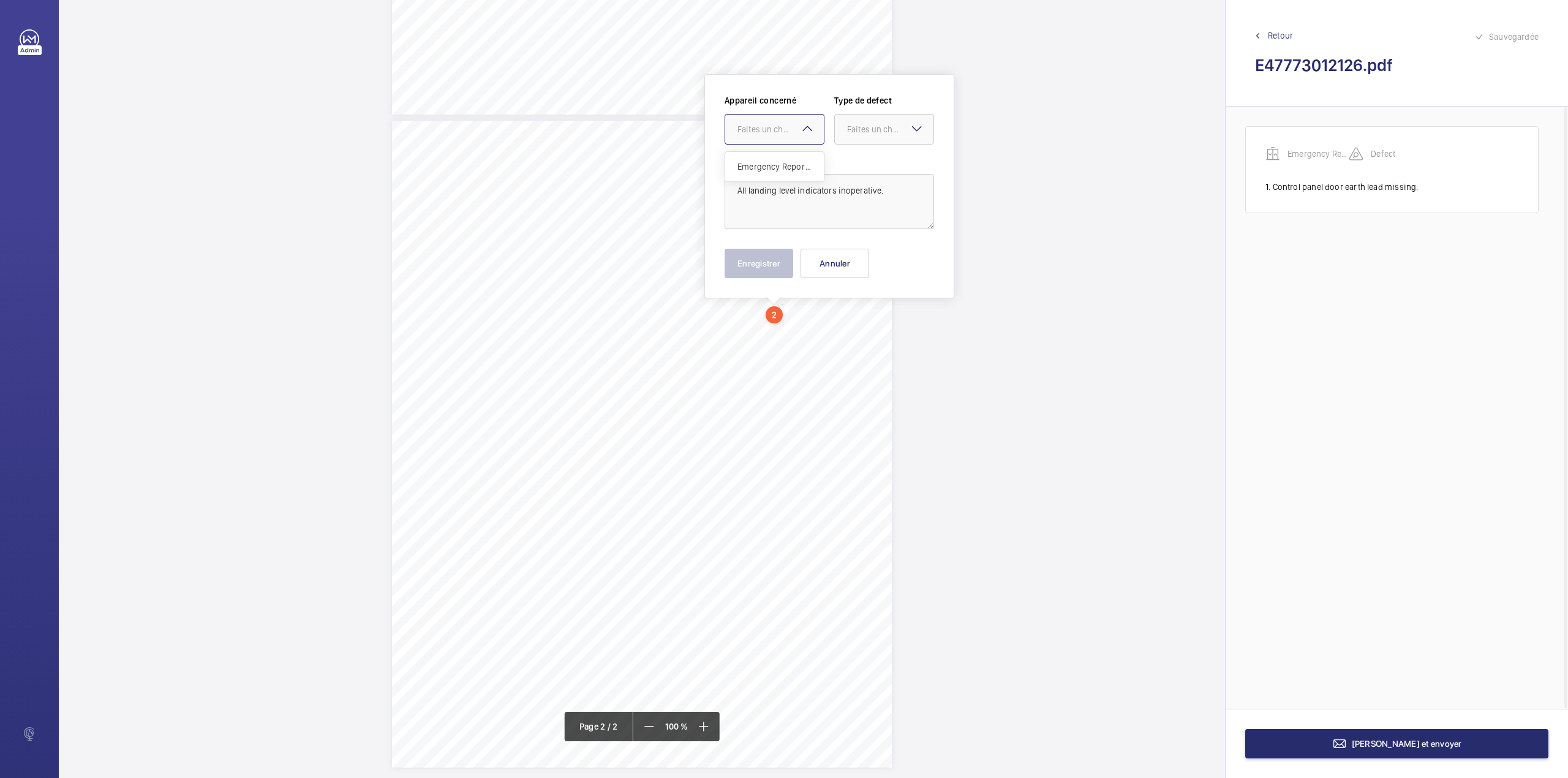
click at [811, 138] on div at bounding box center [774, 129] width 98 height 29
click at [808, 157] on div "Emergency Report - Preliminary Report" at bounding box center [774, 166] width 98 height 29
drag, startPoint x: 876, startPoint y: 136, endPoint x: 876, endPoint y: 167, distance: 31.0
click at [876, 138] on div at bounding box center [884, 129] width 98 height 29
click at [876, 167] on span "Standard" at bounding box center [885, 167] width 75 height 12
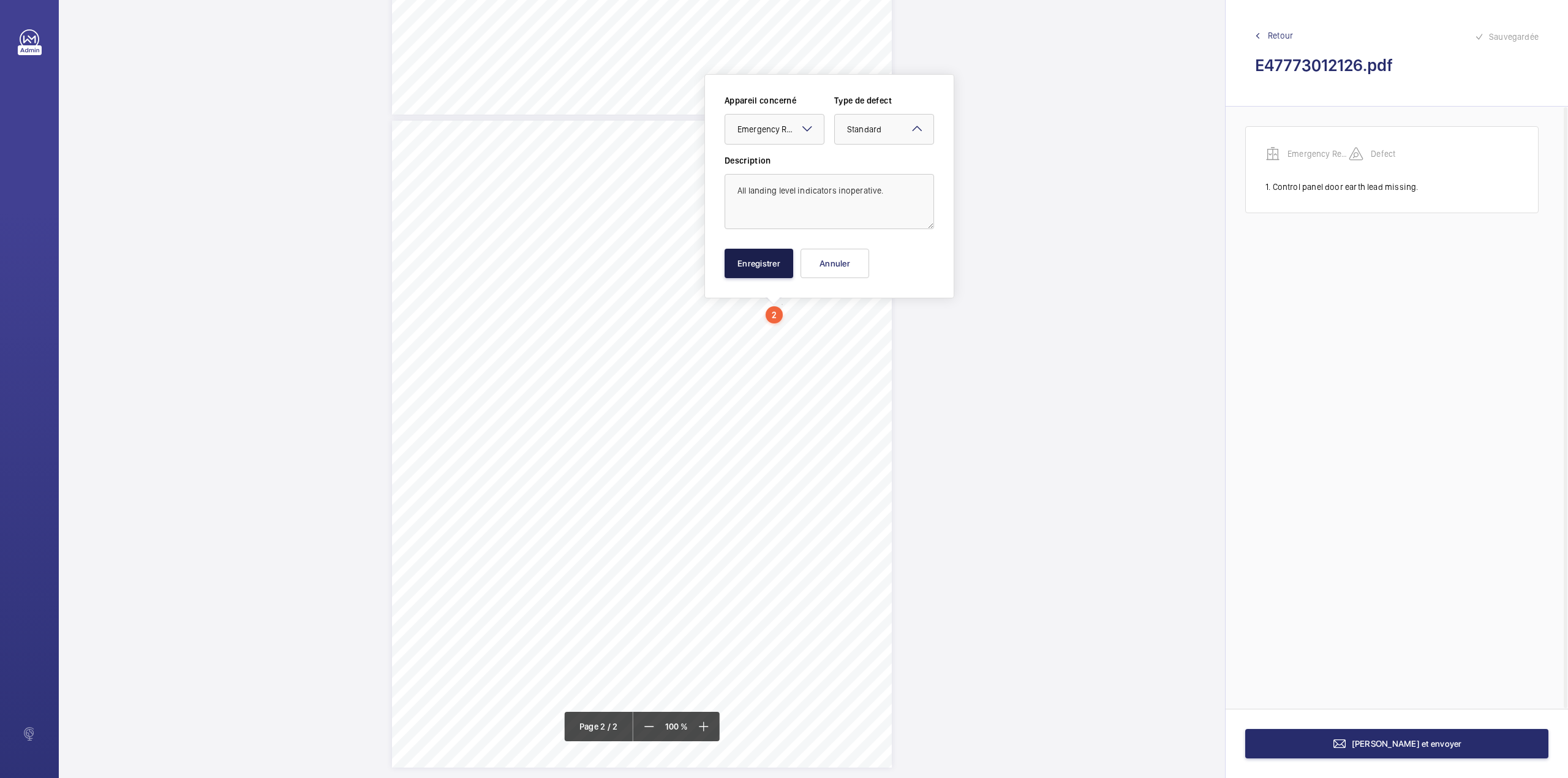
click at [765, 272] on button "Enregistrer" at bounding box center [759, 263] width 68 height 29
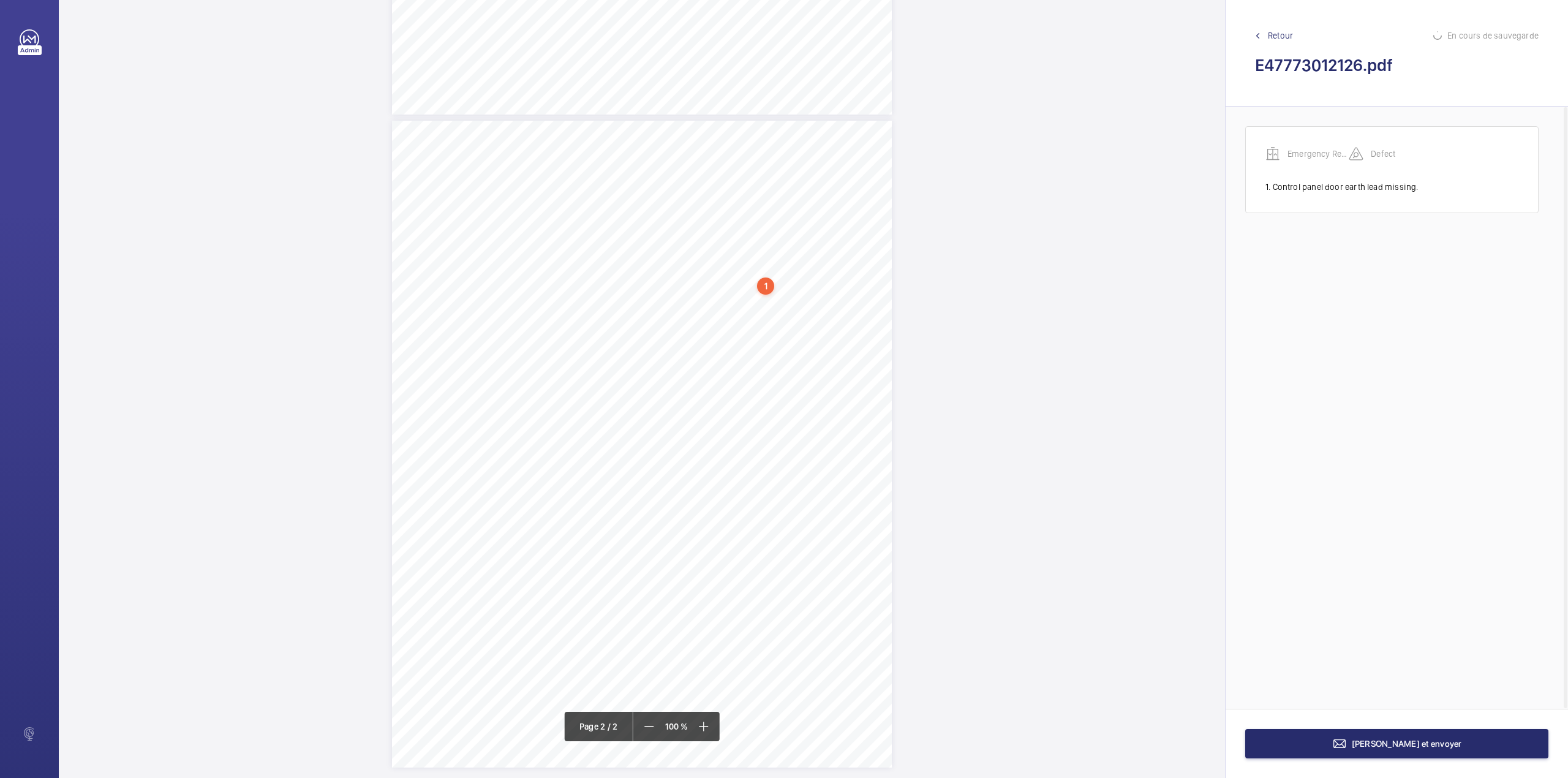
click at [861, 334] on div "TS TS H" at bounding box center [642, 444] width 500 height 647
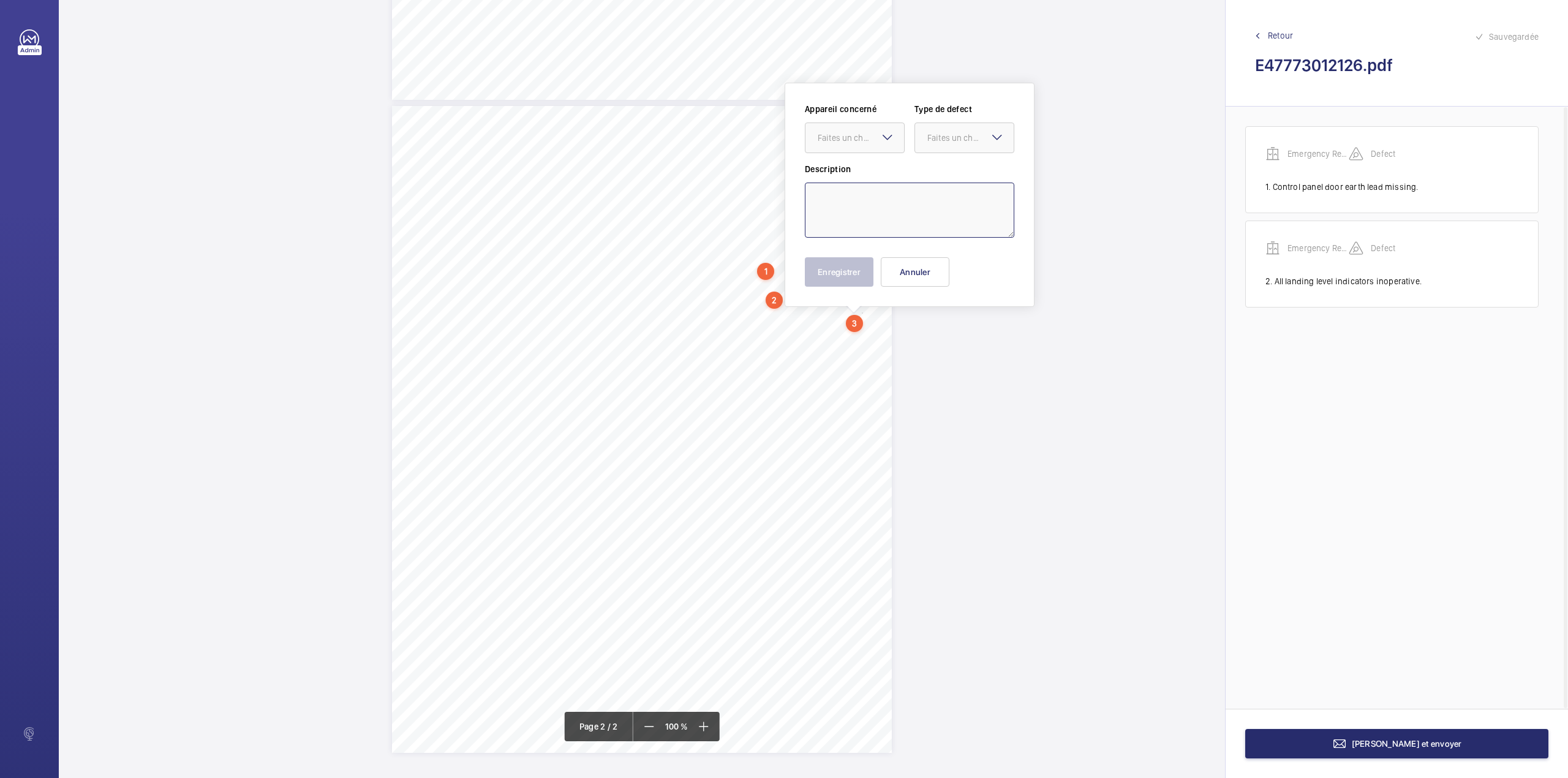
click at [856, 206] on textarea at bounding box center [910, 210] width 209 height 55
drag, startPoint x: 876, startPoint y: 132, endPoint x: 876, endPoint y: 147, distance: 15.0
click at [876, 133] on div "Faites un choix" at bounding box center [861, 138] width 86 height 12
click at [884, 177] on span "Emergency Report - Preliminary Report" at bounding box center [855, 176] width 75 height 12
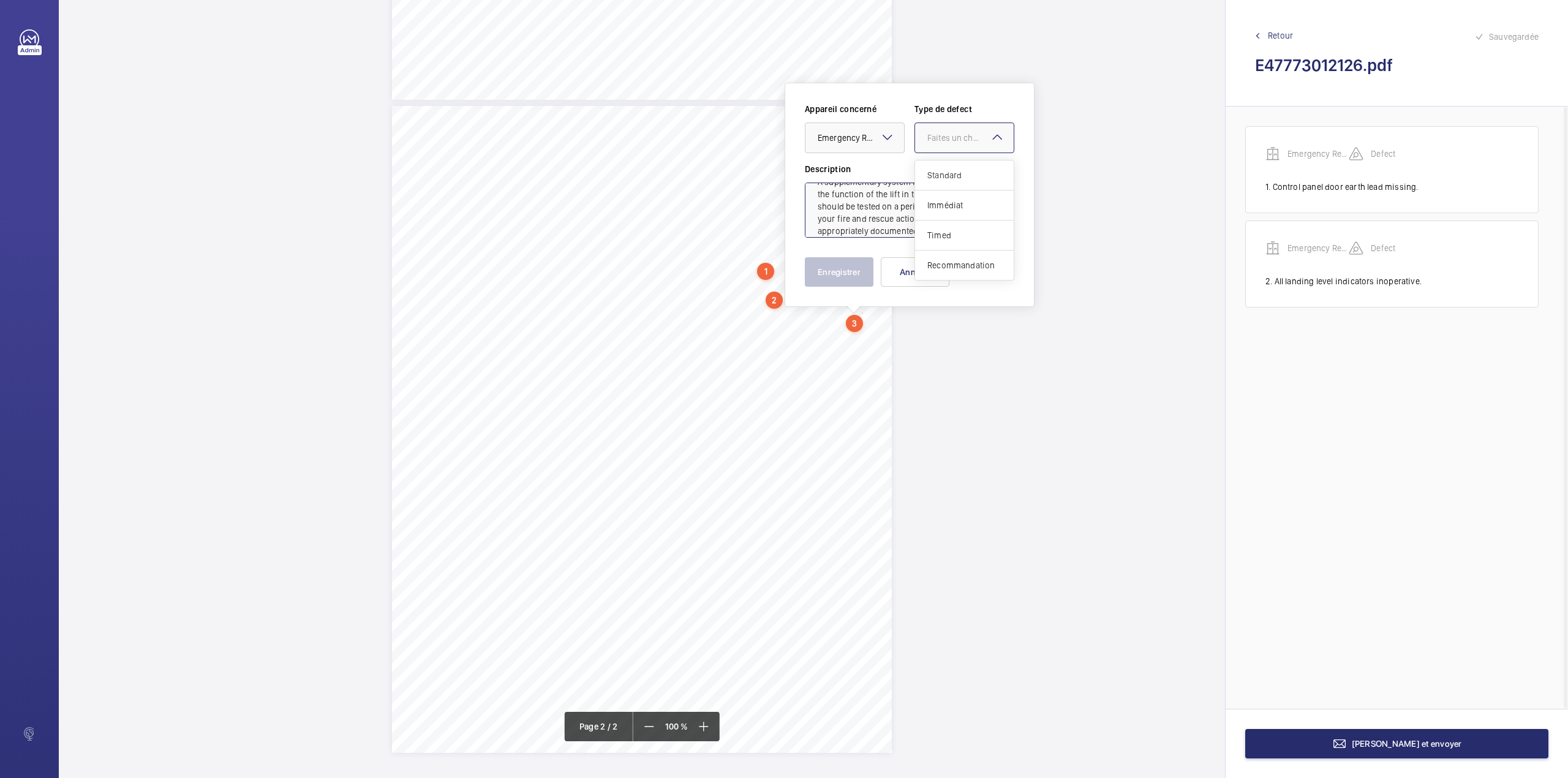
click at [957, 134] on div "Faites un choix" at bounding box center [970, 138] width 86 height 12
click at [961, 280] on ng-dropdown-panel "Standard Immédiat Timed Recommandation" at bounding box center [965, 220] width 100 height 121
click at [961, 263] on span "Recommandation" at bounding box center [965, 265] width 75 height 12
type textarea "A supplementary system is fitted which controls the function of the lift in the…"
click at [828, 277] on button "Enregistrer" at bounding box center [839, 271] width 68 height 29
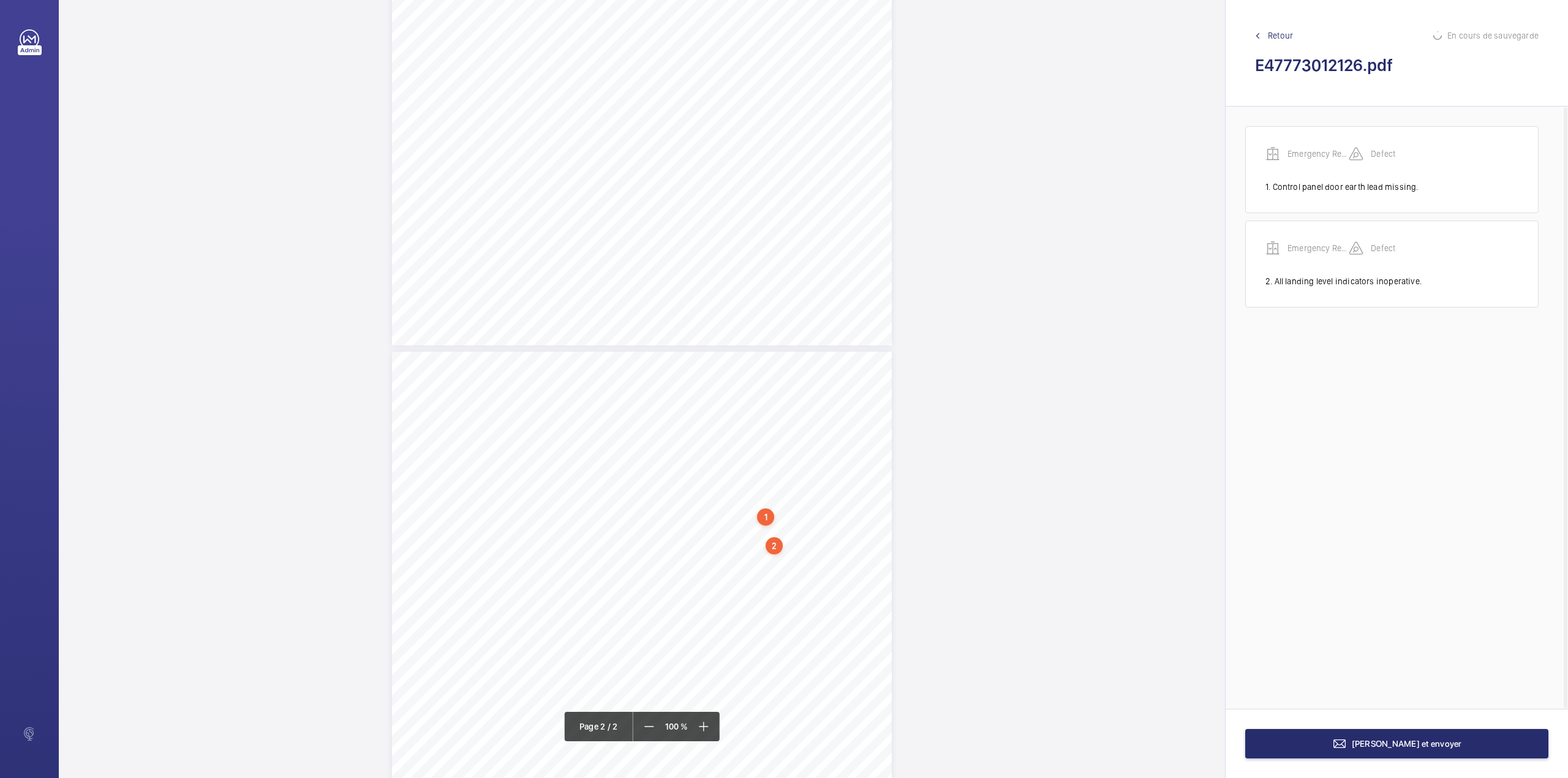
scroll to position [326, 0]
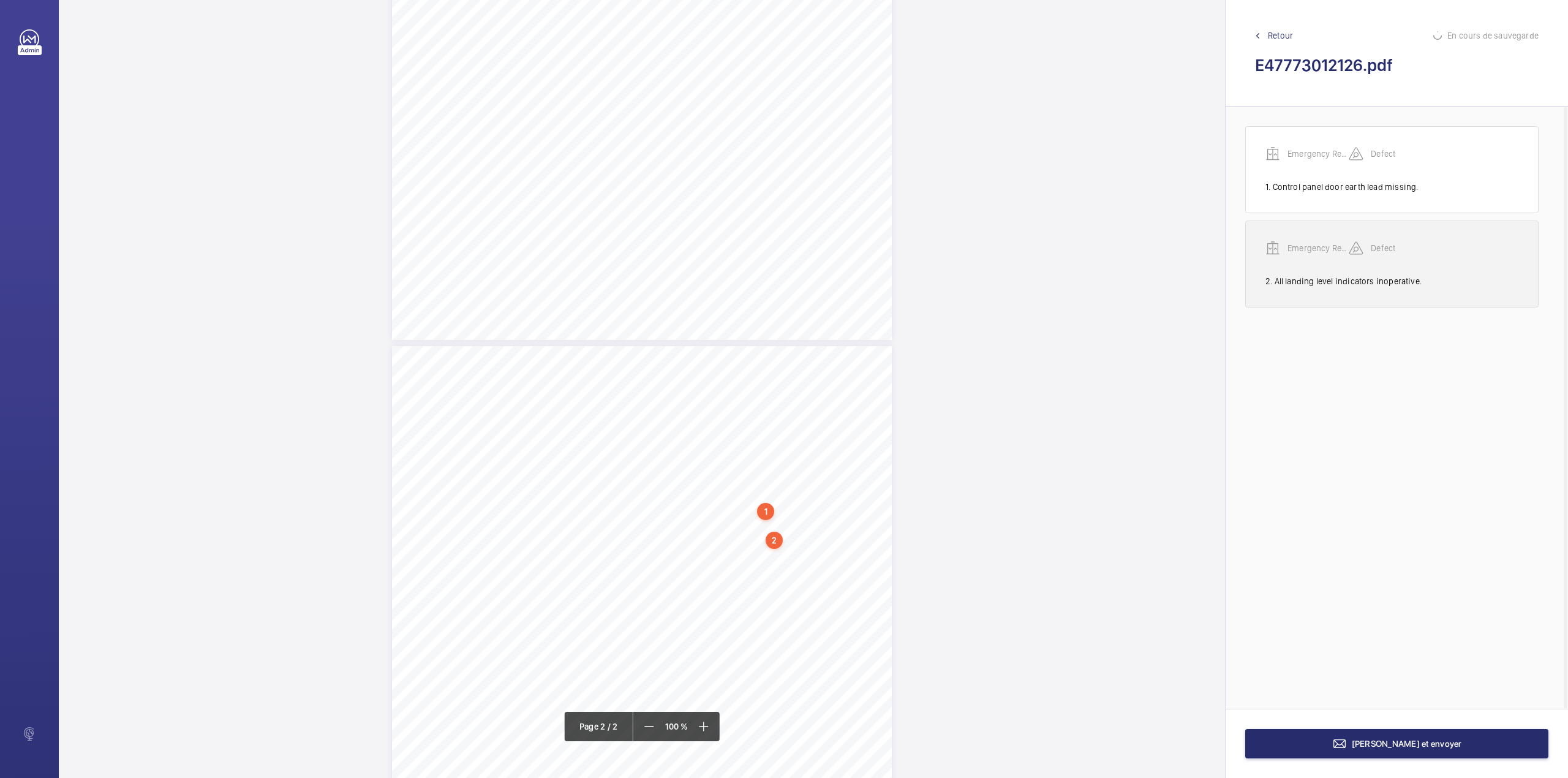
click at [1303, 244] on p "Emergency Report - Preliminary Report" at bounding box center [1318, 248] width 61 height 12
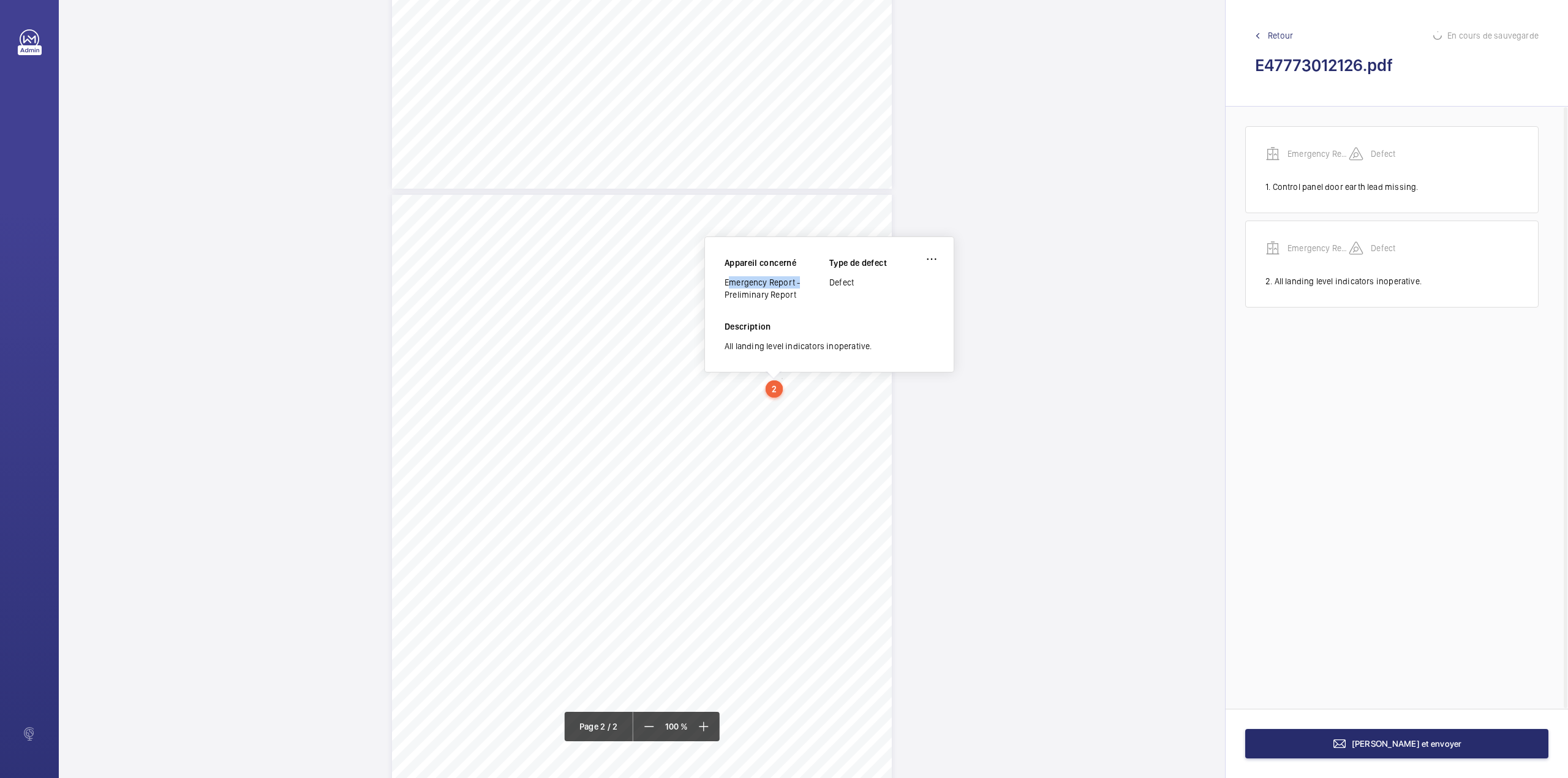
drag, startPoint x: 726, startPoint y: 286, endPoint x: 798, endPoint y: 285, distance: 72.0
click at [798, 285] on div "Emergency Report - Preliminary Report" at bounding box center [777, 288] width 105 height 25
copy div "Emergency Report"
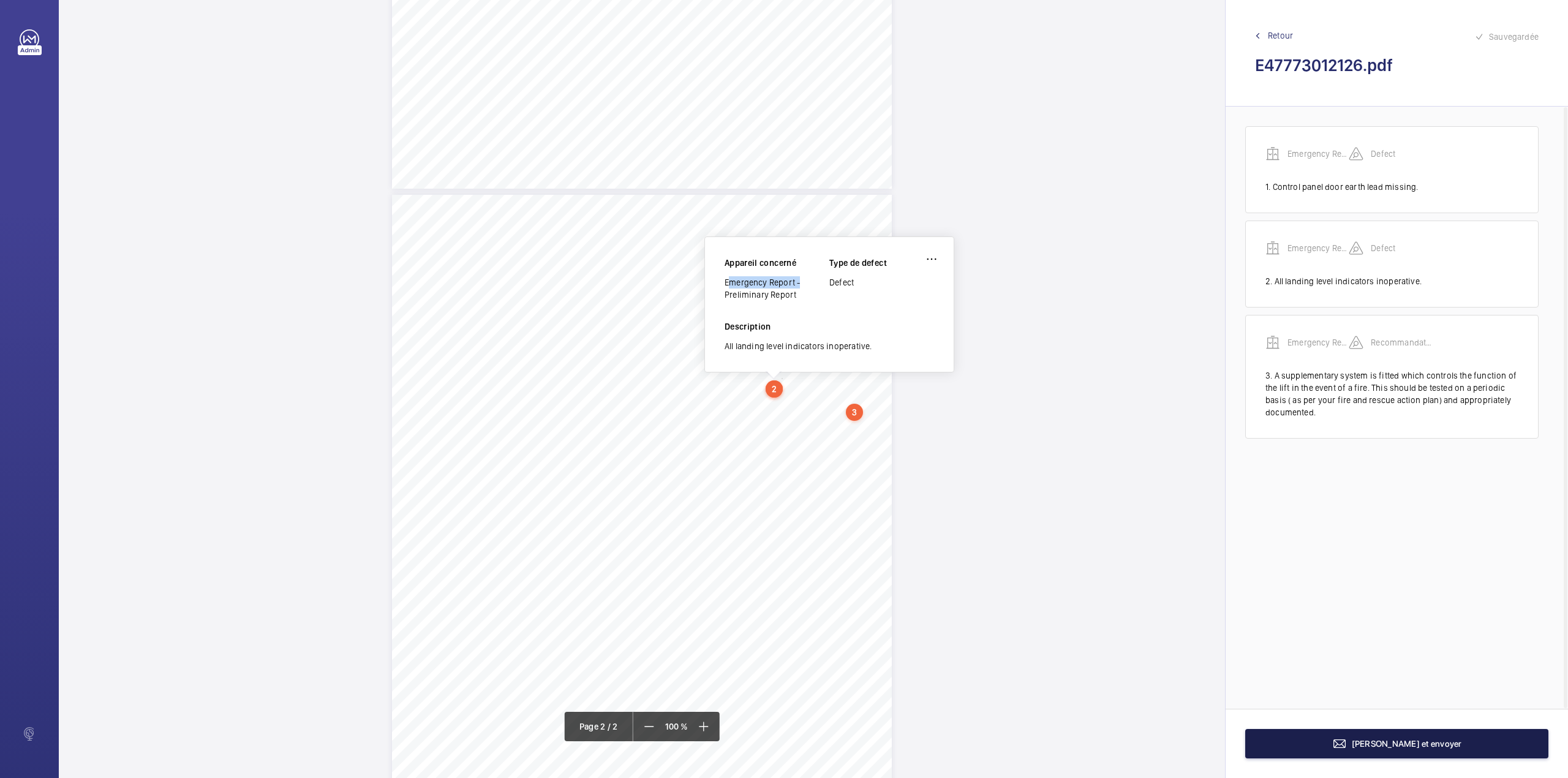
click at [1395, 745] on span "[PERSON_NAME] et envoyer" at bounding box center [1407, 743] width 110 height 10
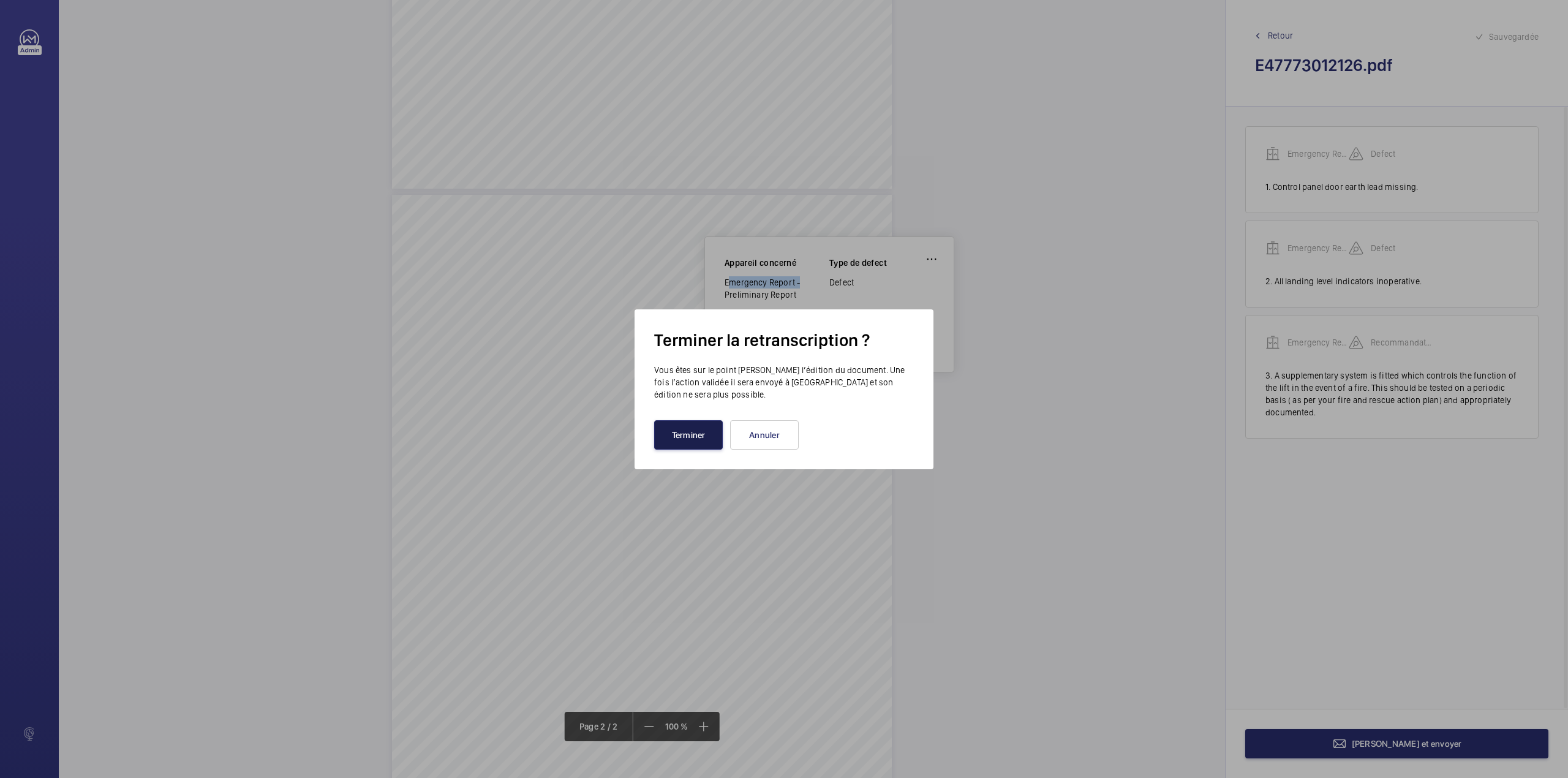
click at [682, 435] on button "Terminer" at bounding box center [688, 435] width 68 height 29
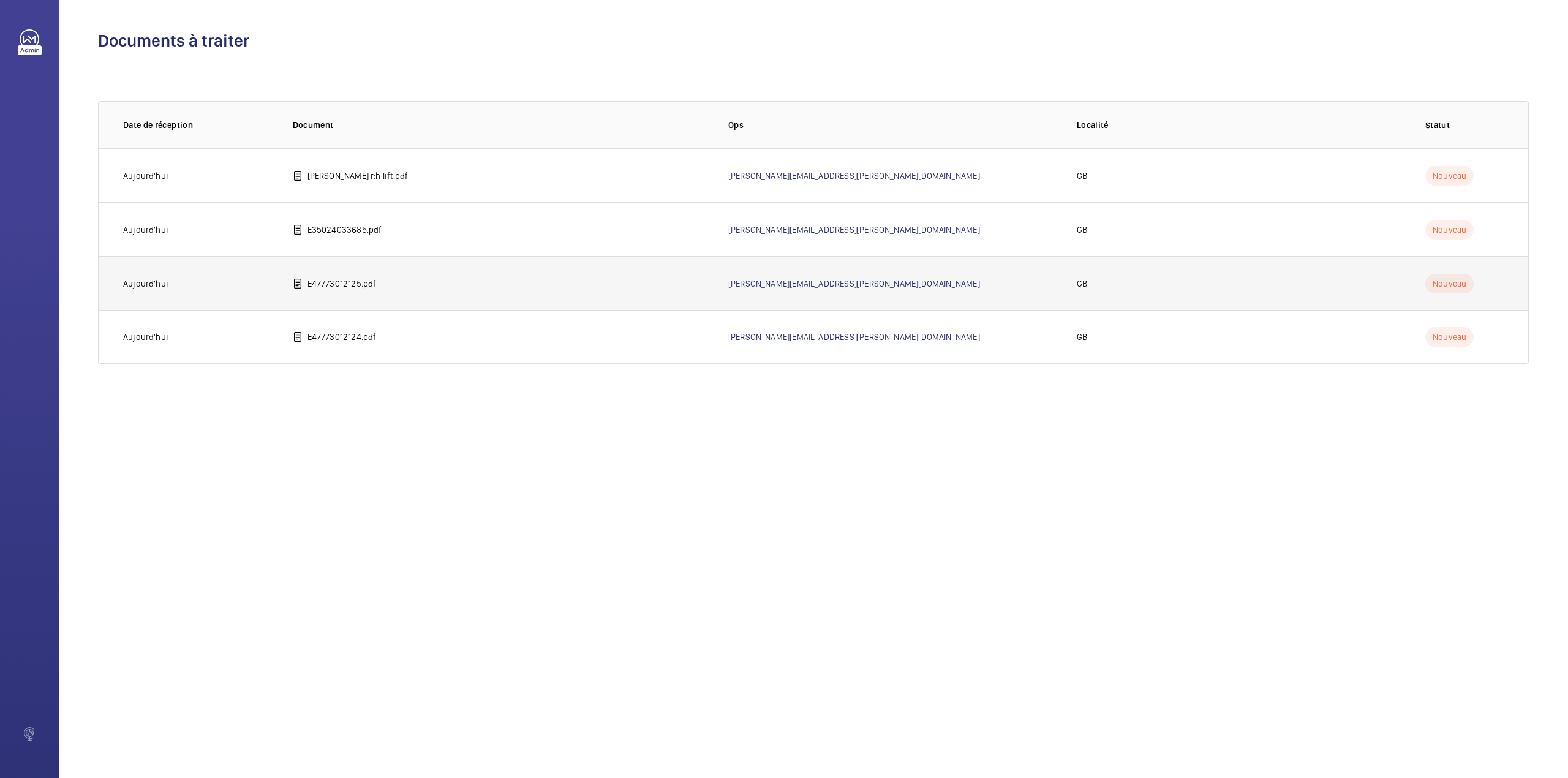
click at [359, 293] on td "E47773012125.pdf" at bounding box center [491, 283] width 436 height 54
